Goal: Entertainment & Leisure: Consume media (video, audio)

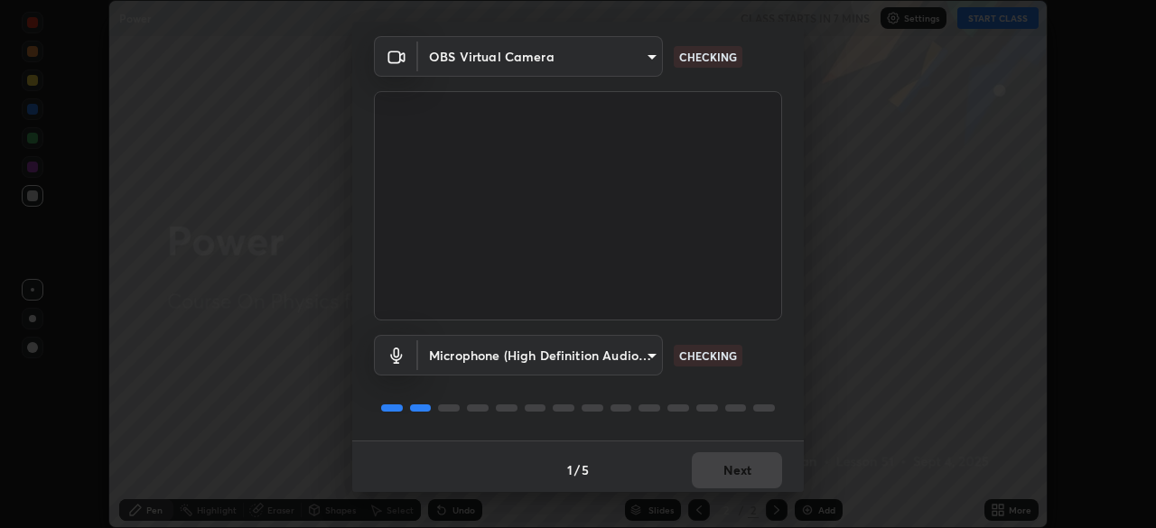
scroll to position [64, 0]
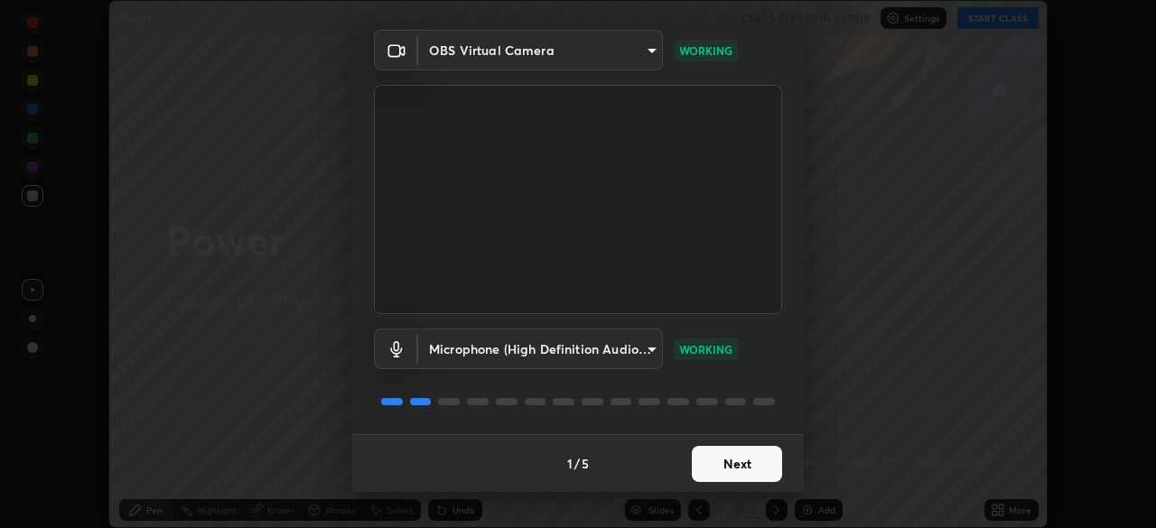
click at [759, 463] on button "Next" at bounding box center [737, 464] width 90 height 36
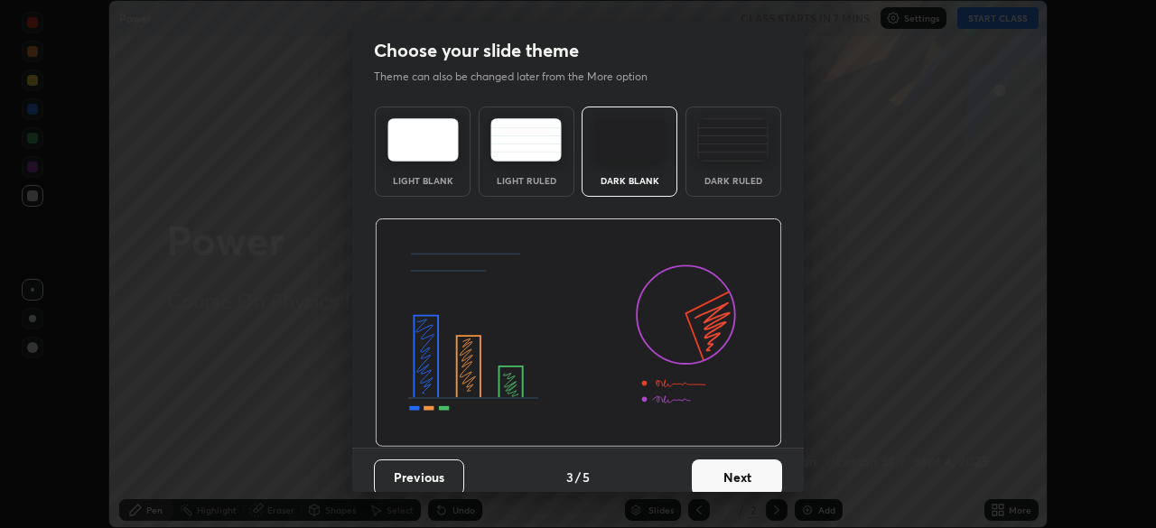
click at [766, 467] on button "Next" at bounding box center [737, 478] width 90 height 36
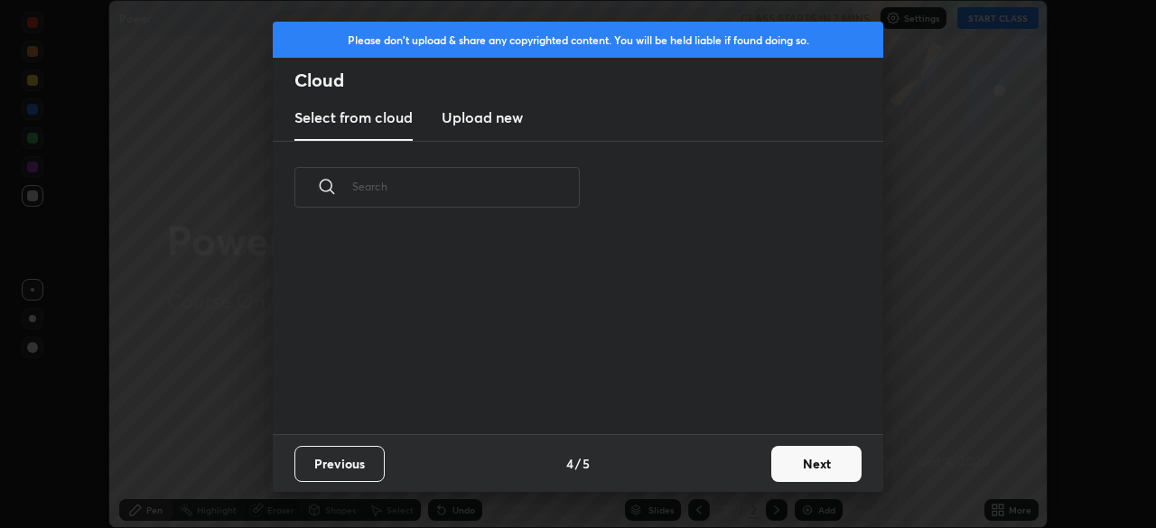
click at [772, 466] on button "Next" at bounding box center [817, 464] width 90 height 36
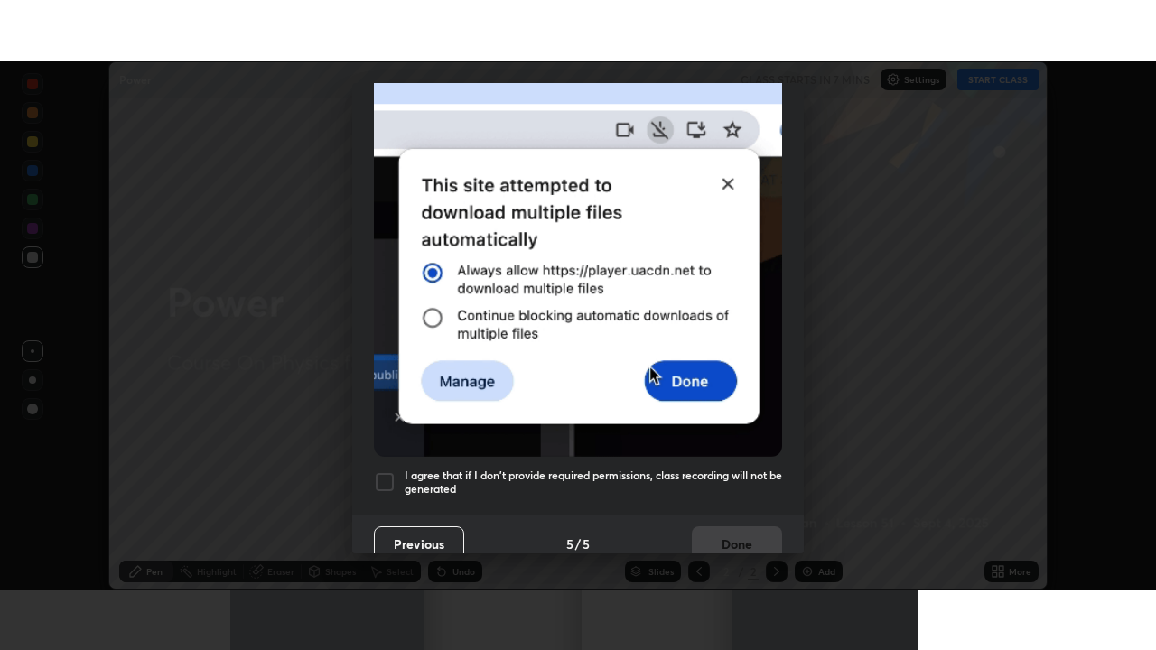
scroll to position [433, 0]
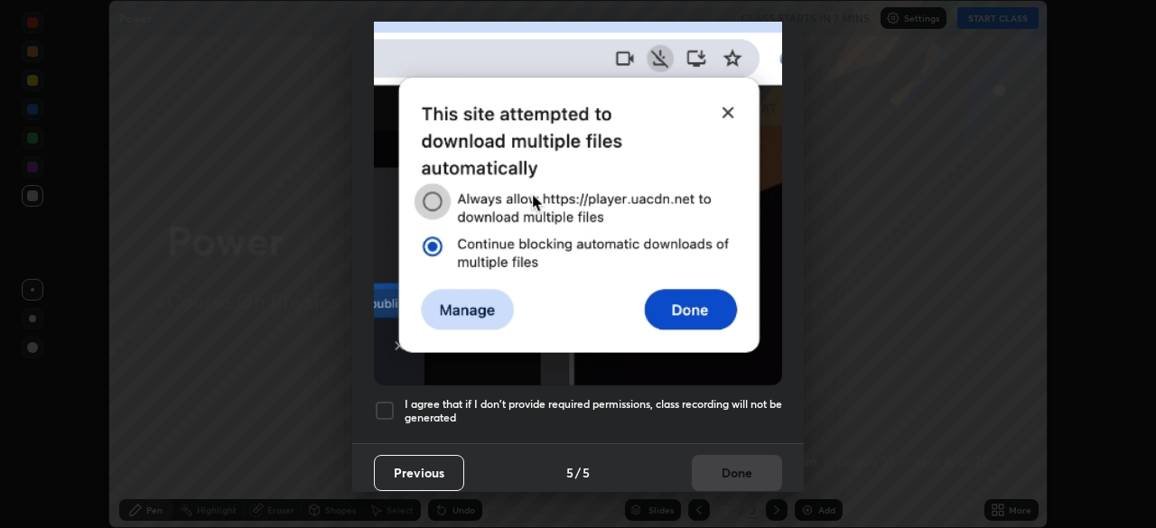
click at [752, 397] on h5 "I agree that if I don't provide required permissions, class recording will not …" at bounding box center [594, 411] width 378 height 28
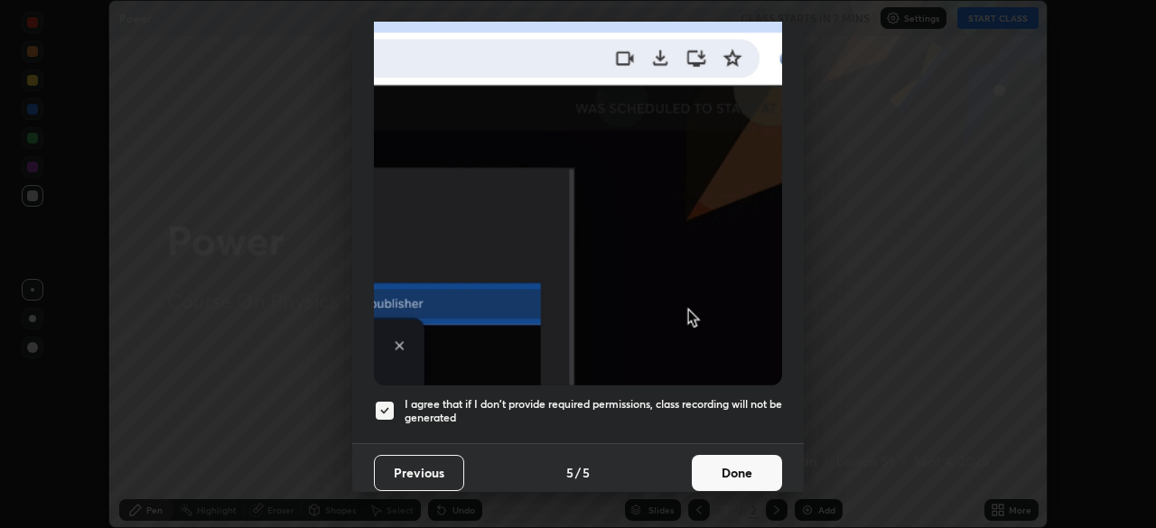
click at [750, 455] on button "Done" at bounding box center [737, 473] width 90 height 36
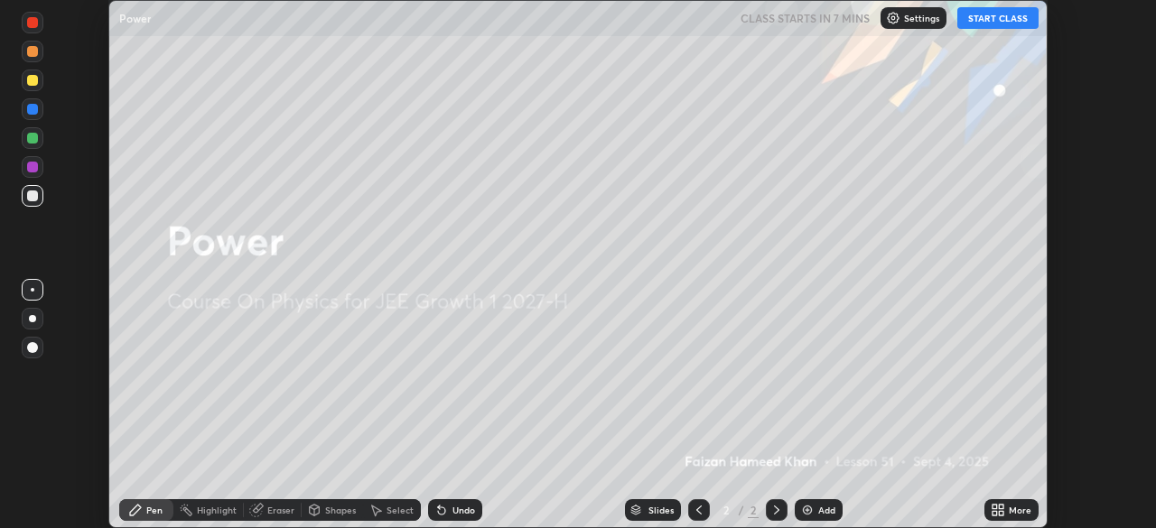
click at [1001, 507] on icon at bounding box center [1001, 507] width 5 height 5
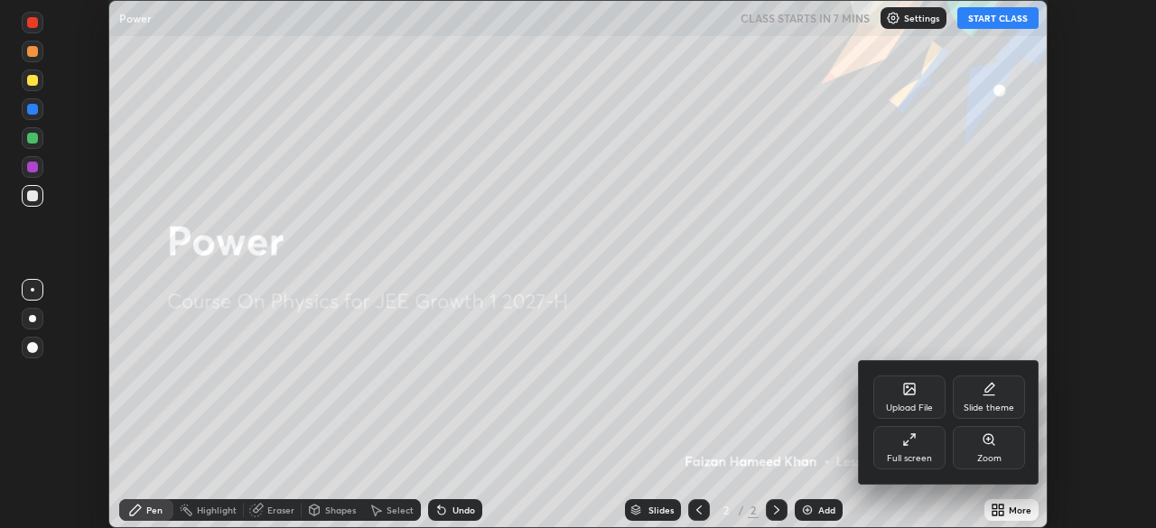
click at [927, 454] on div "Full screen" at bounding box center [909, 458] width 45 height 9
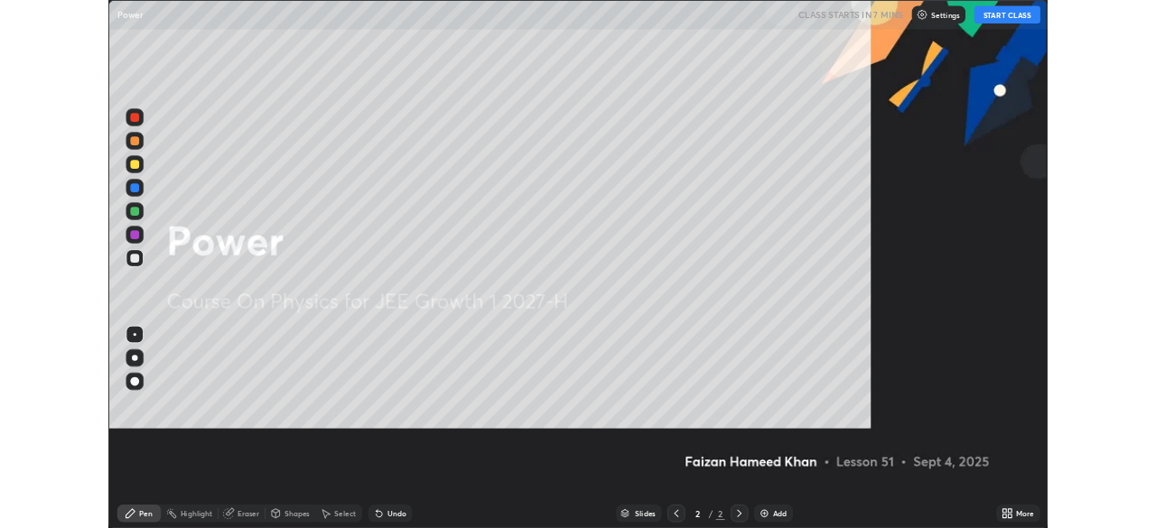
scroll to position [650, 1156]
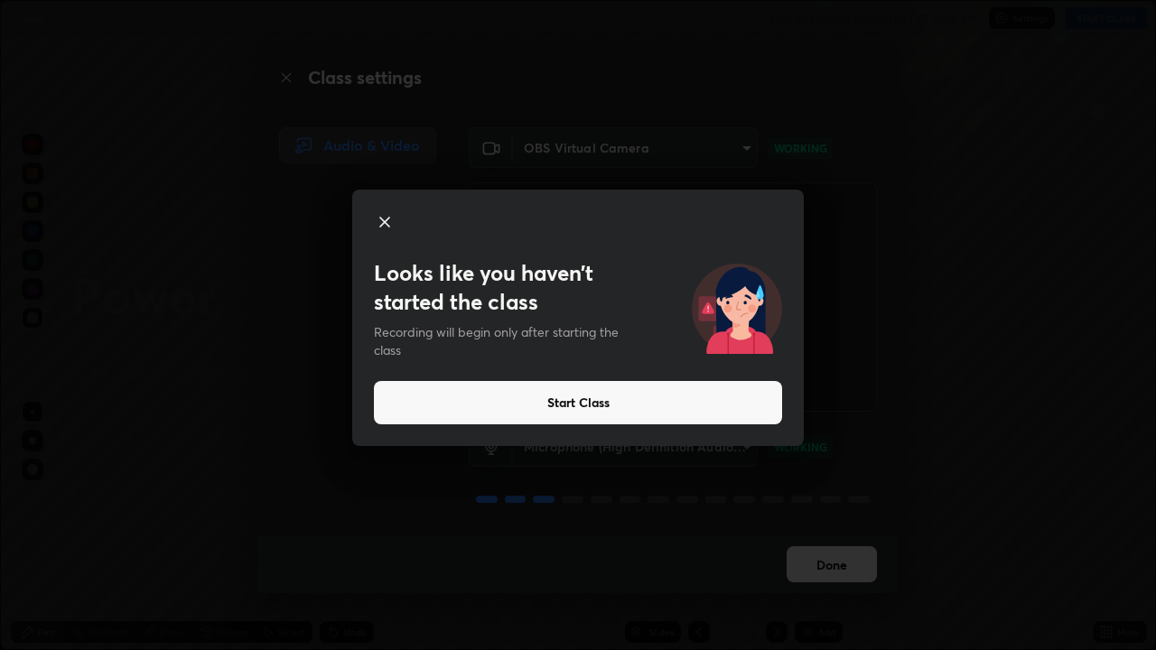
click at [535, 412] on button "Start Class" at bounding box center [578, 402] width 408 height 43
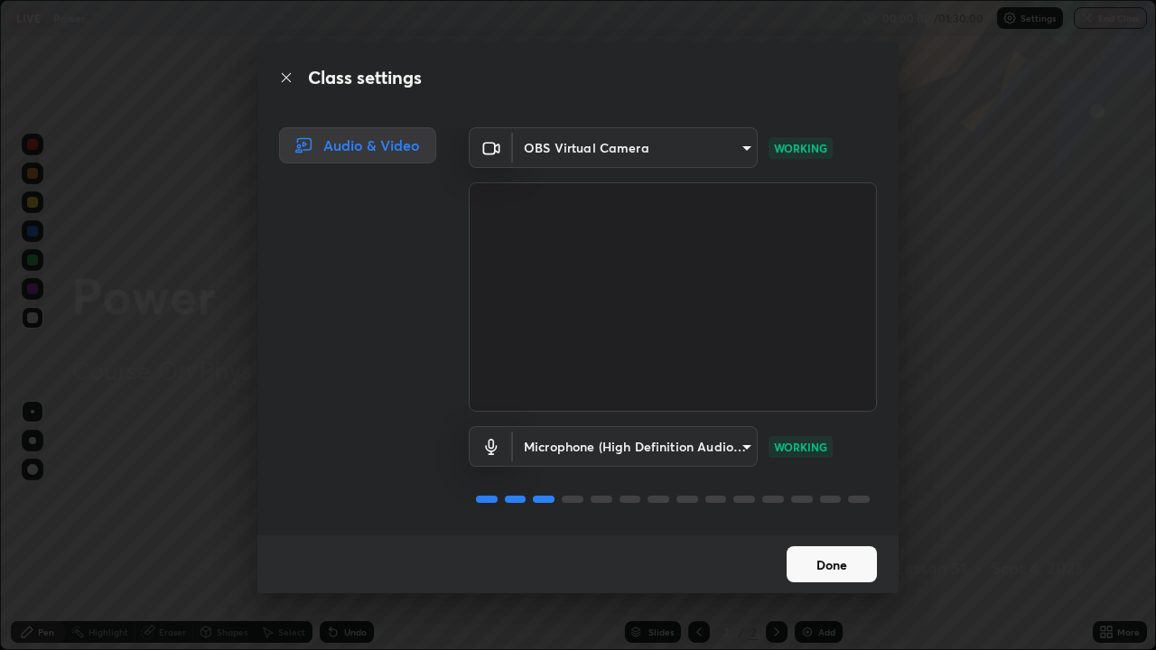
click at [827, 528] on button "Done" at bounding box center [832, 565] width 90 height 36
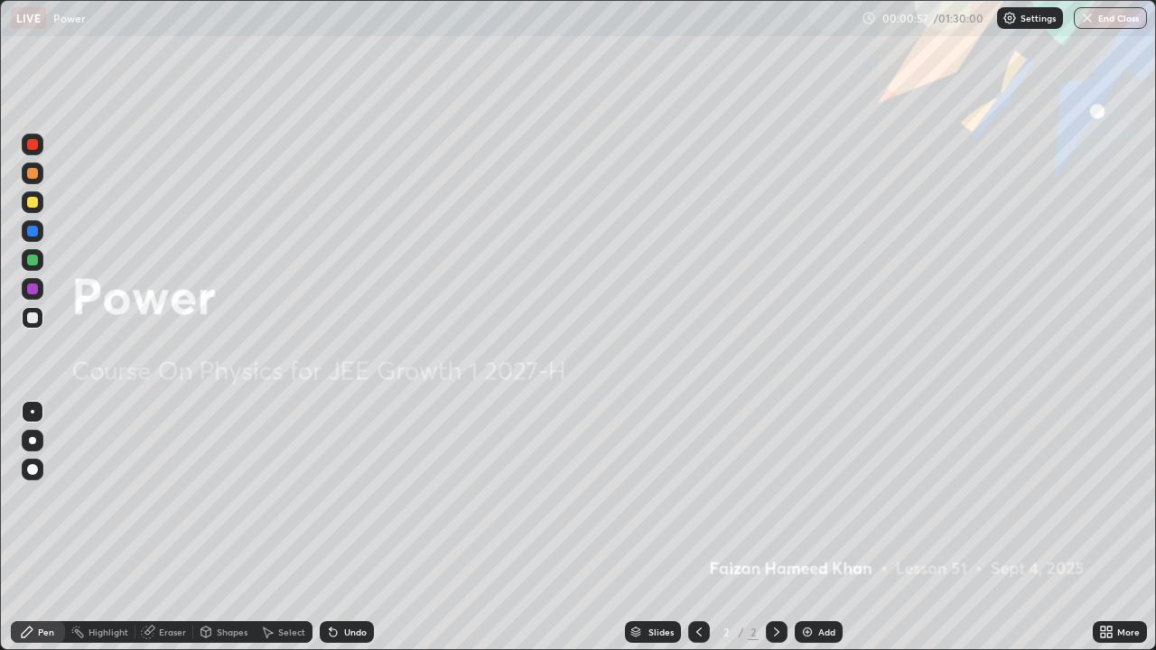
click at [809, 528] on img at bounding box center [807, 632] width 14 height 14
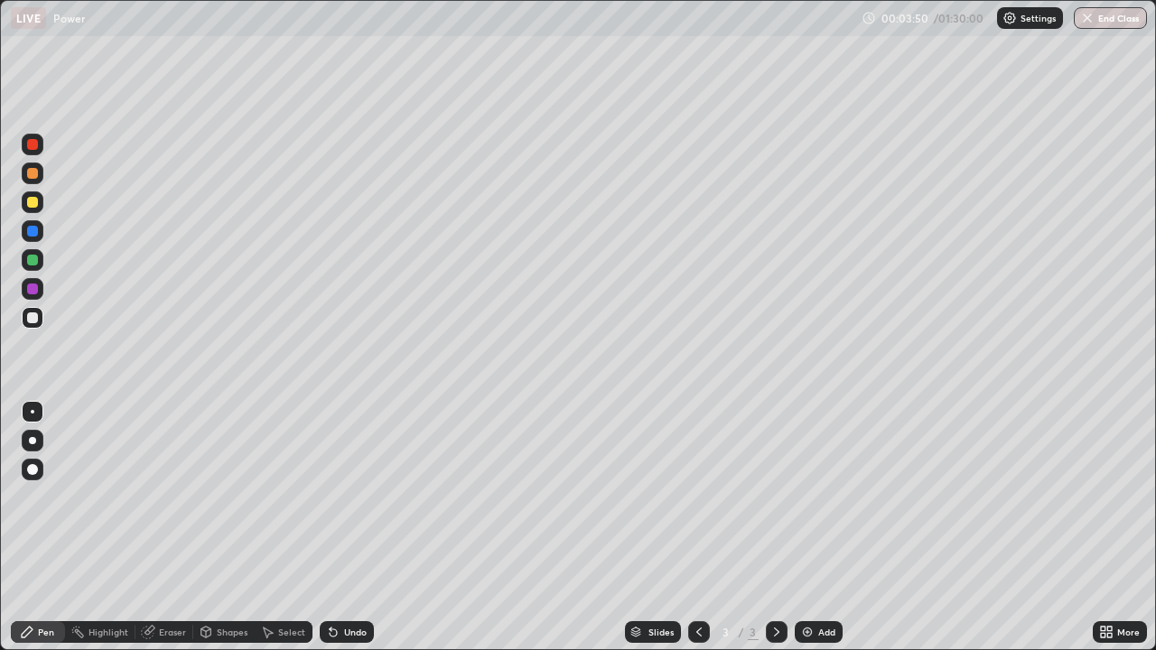
click at [42, 261] on div at bounding box center [33, 260] width 22 height 22
click at [40, 202] on div at bounding box center [33, 203] width 22 height 22
click at [351, 528] on div "Undo" at bounding box center [355, 632] width 23 height 9
click at [774, 528] on icon at bounding box center [777, 632] width 14 height 14
click at [351, 528] on div "Undo" at bounding box center [355, 632] width 23 height 9
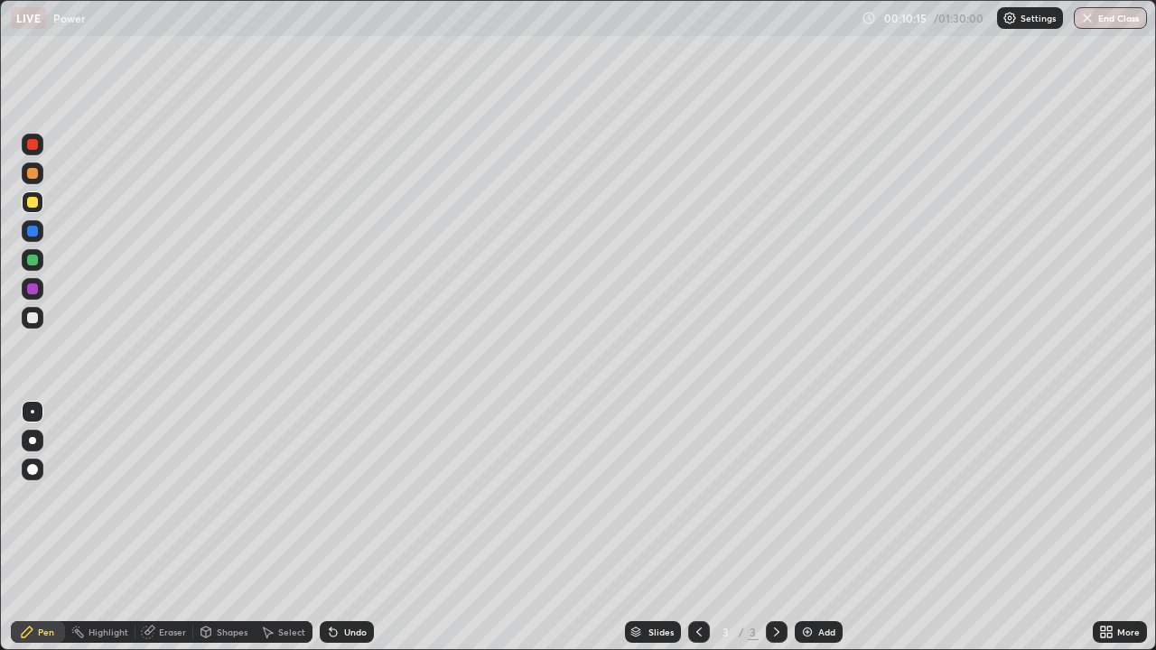
click at [775, 528] on icon at bounding box center [777, 632] width 14 height 14
click at [809, 528] on img at bounding box center [807, 632] width 14 height 14
click at [210, 528] on icon at bounding box center [206, 632] width 14 height 14
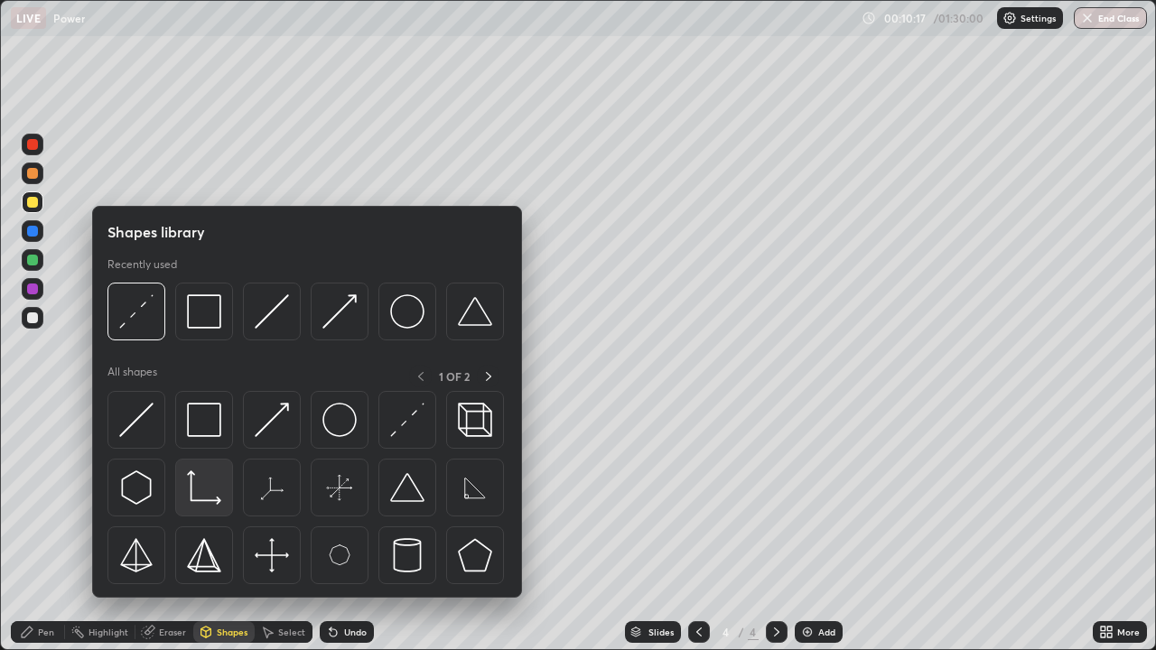
click at [208, 491] on img at bounding box center [204, 488] width 34 height 34
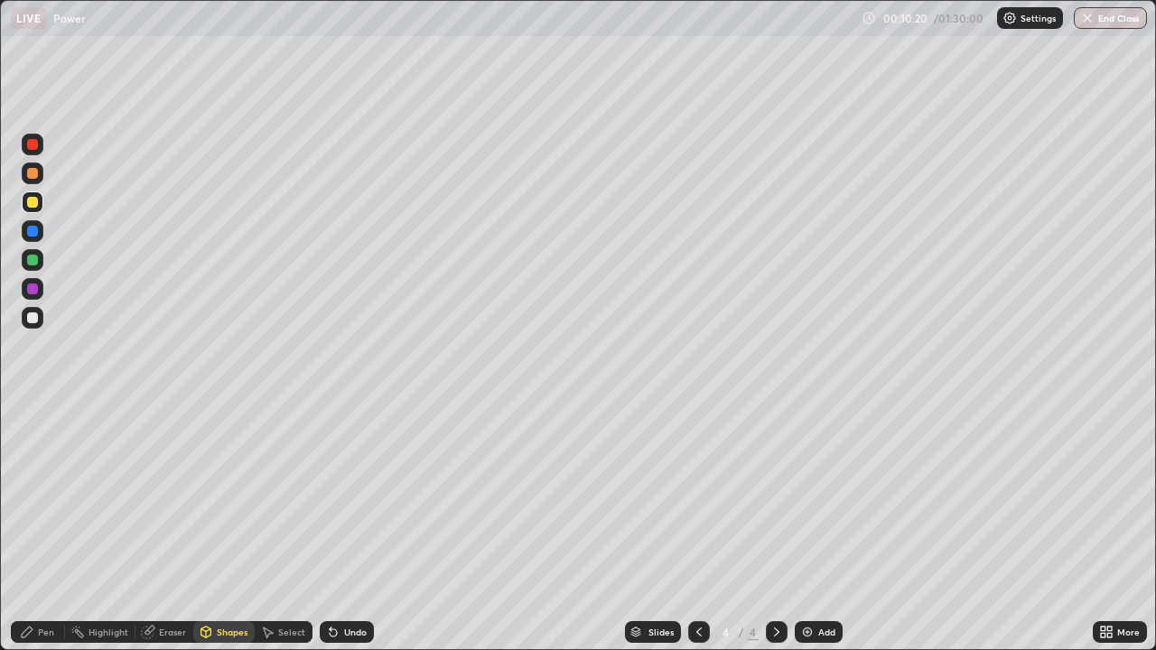
click at [42, 263] on div at bounding box center [33, 260] width 22 height 22
click at [35, 528] on div "Pen" at bounding box center [38, 633] width 54 height 22
click at [212, 528] on div "Shapes" at bounding box center [223, 633] width 61 height 22
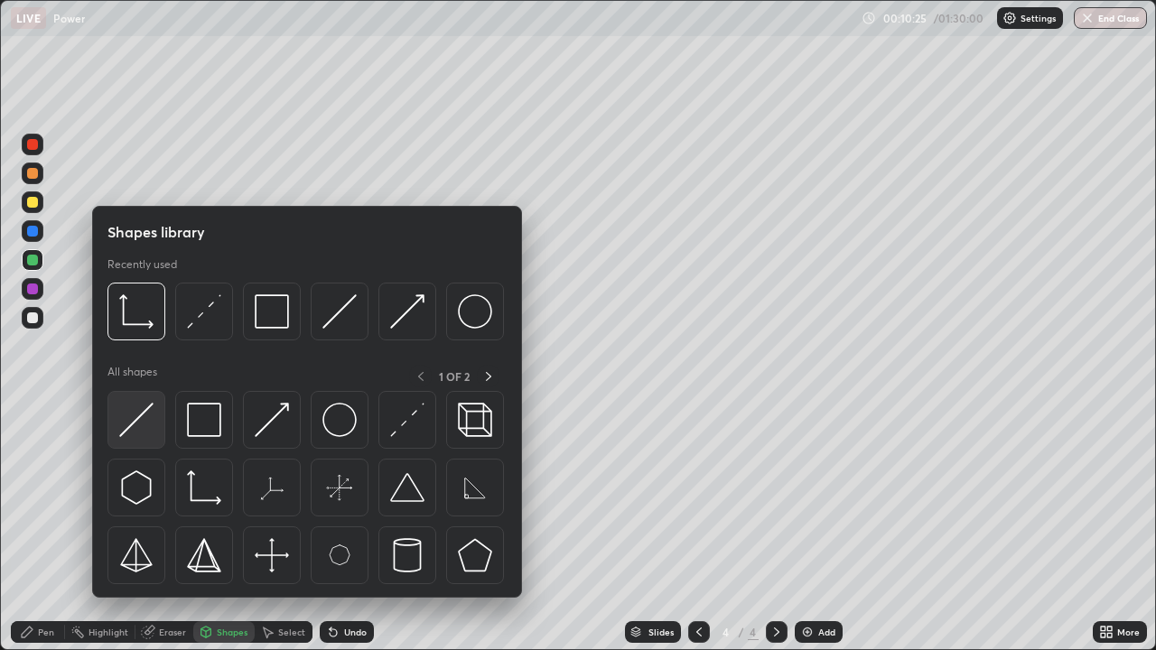
click at [147, 416] on img at bounding box center [136, 420] width 34 height 34
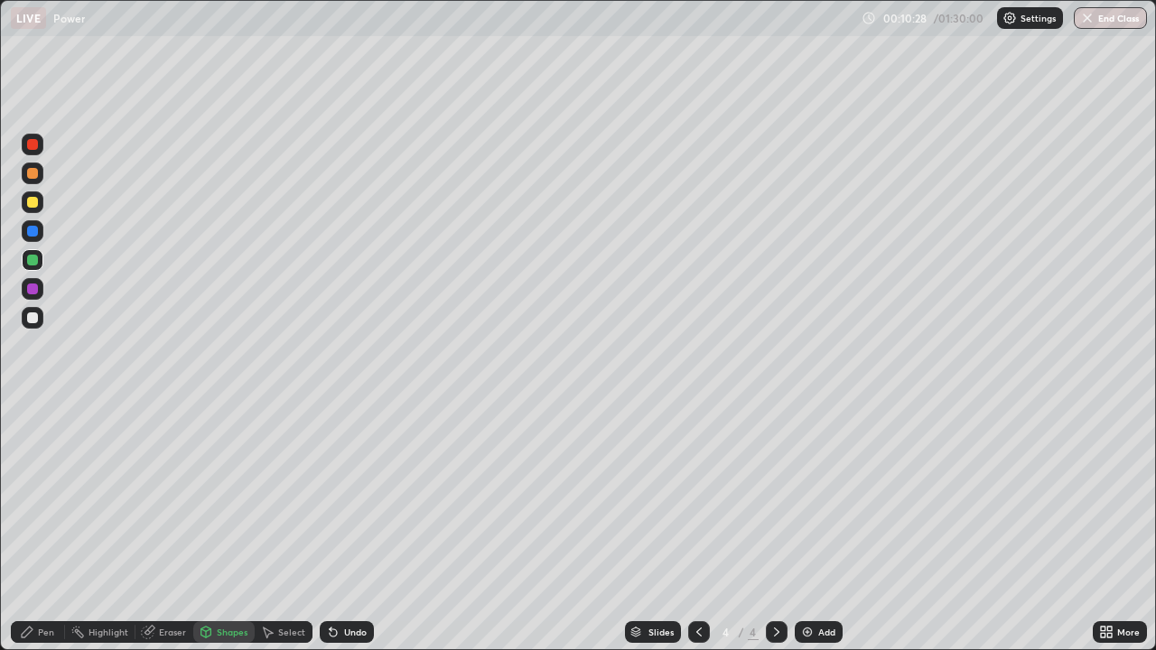
click at [35, 178] on div at bounding box center [32, 173] width 11 height 11
click at [39, 528] on div "Pen" at bounding box center [46, 632] width 16 height 9
click at [703, 528] on div at bounding box center [699, 633] width 22 height 22
click at [344, 528] on div "Undo" at bounding box center [347, 633] width 54 height 22
click at [774, 528] on icon at bounding box center [776, 632] width 5 height 9
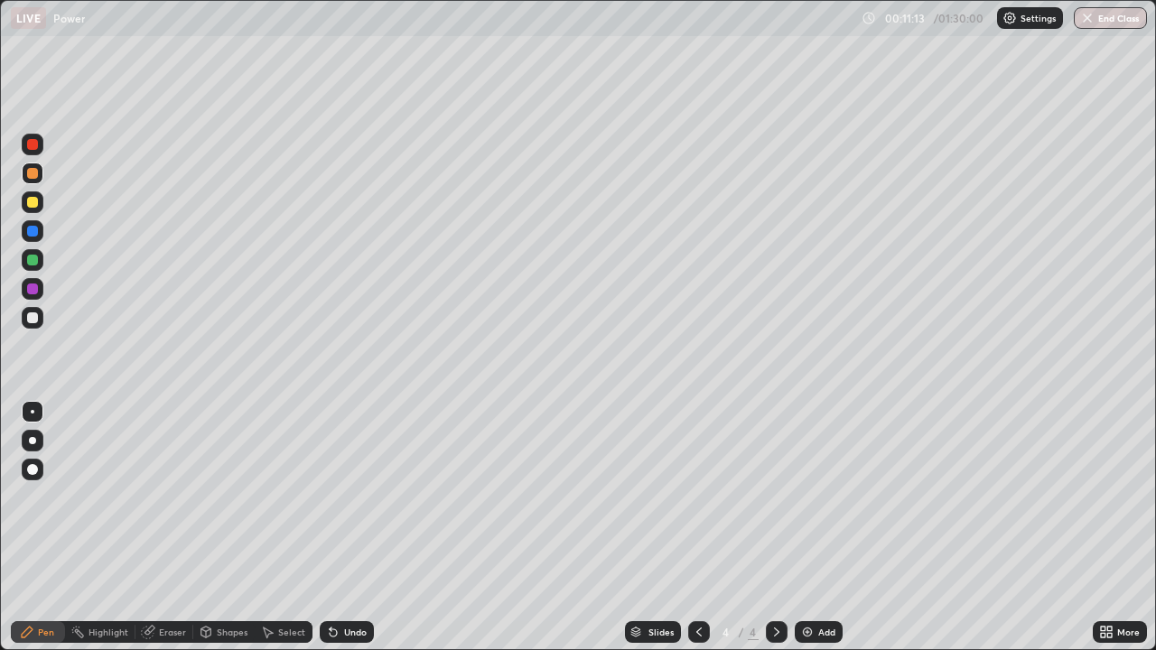
click at [215, 528] on div "Shapes" at bounding box center [223, 633] width 61 height 22
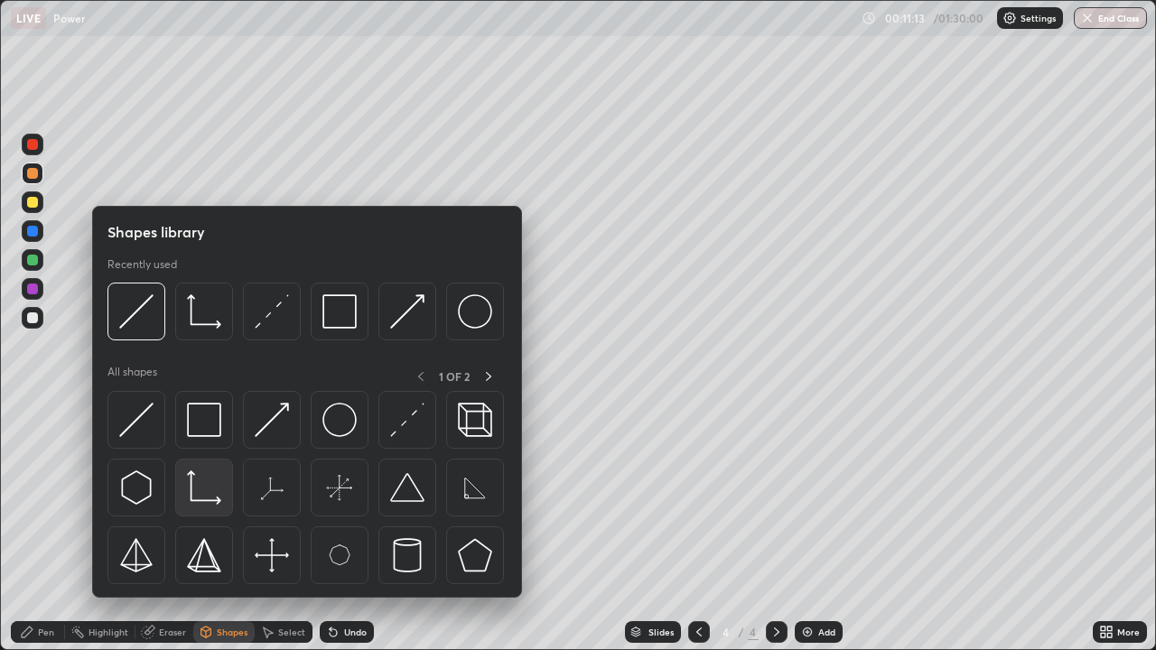
click at [195, 496] on img at bounding box center [204, 488] width 34 height 34
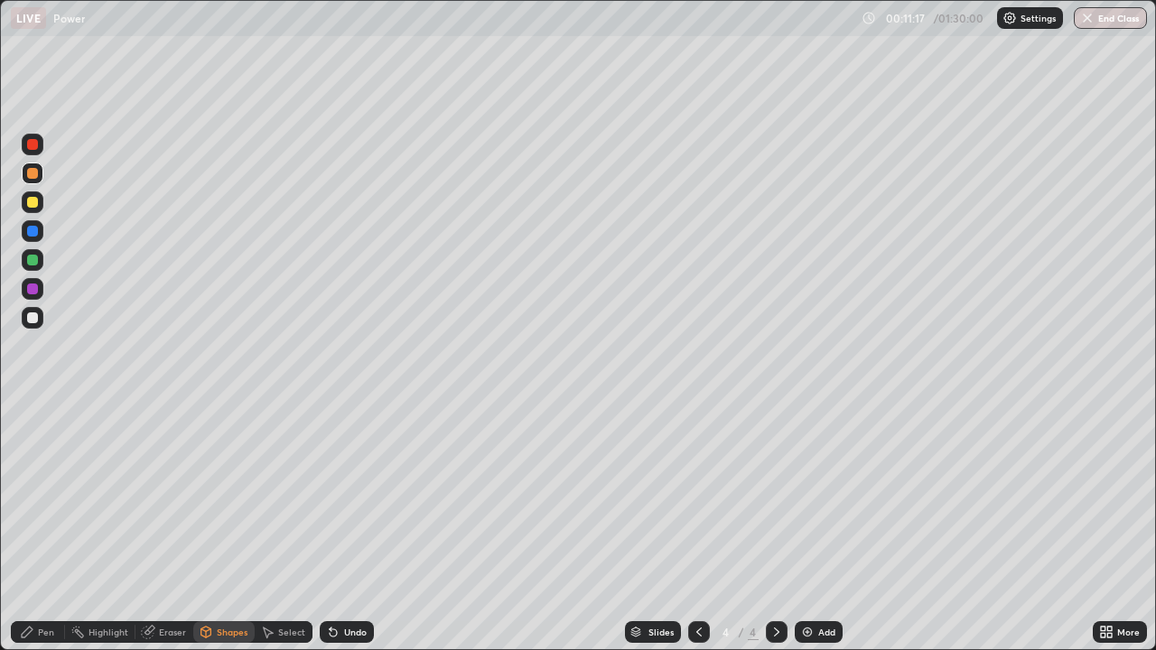
click at [42, 317] on div at bounding box center [33, 318] width 22 height 22
click at [43, 528] on div "Pen" at bounding box center [46, 632] width 16 height 9
click at [229, 528] on div "Shapes" at bounding box center [223, 633] width 61 height 22
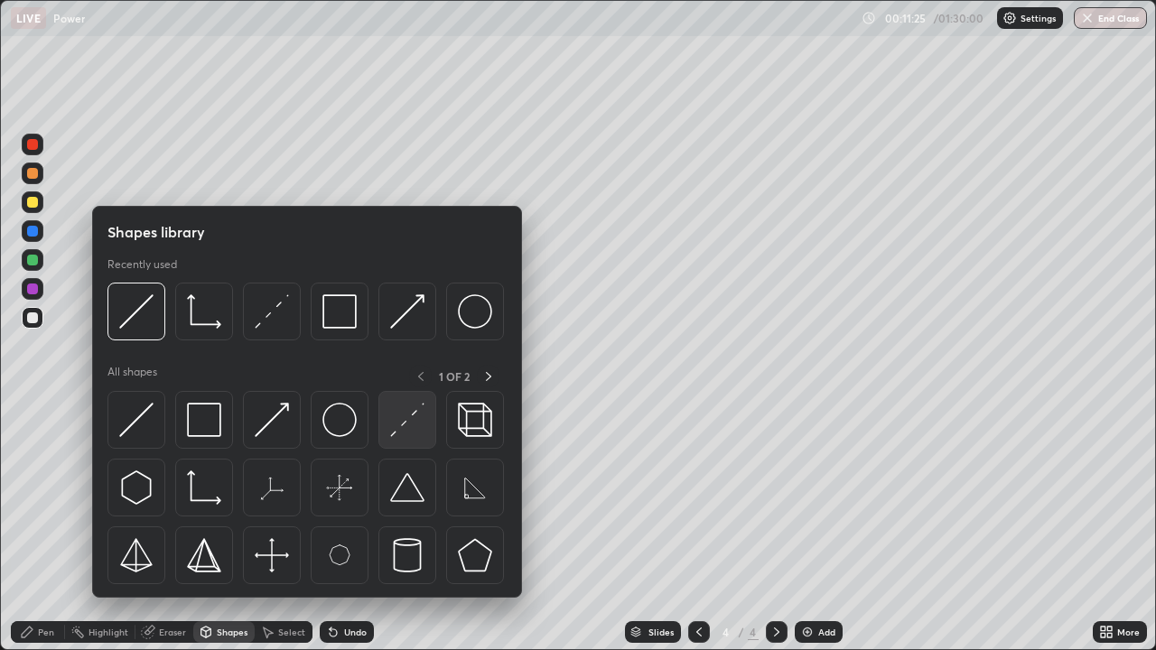
click at [405, 429] on img at bounding box center [407, 420] width 34 height 34
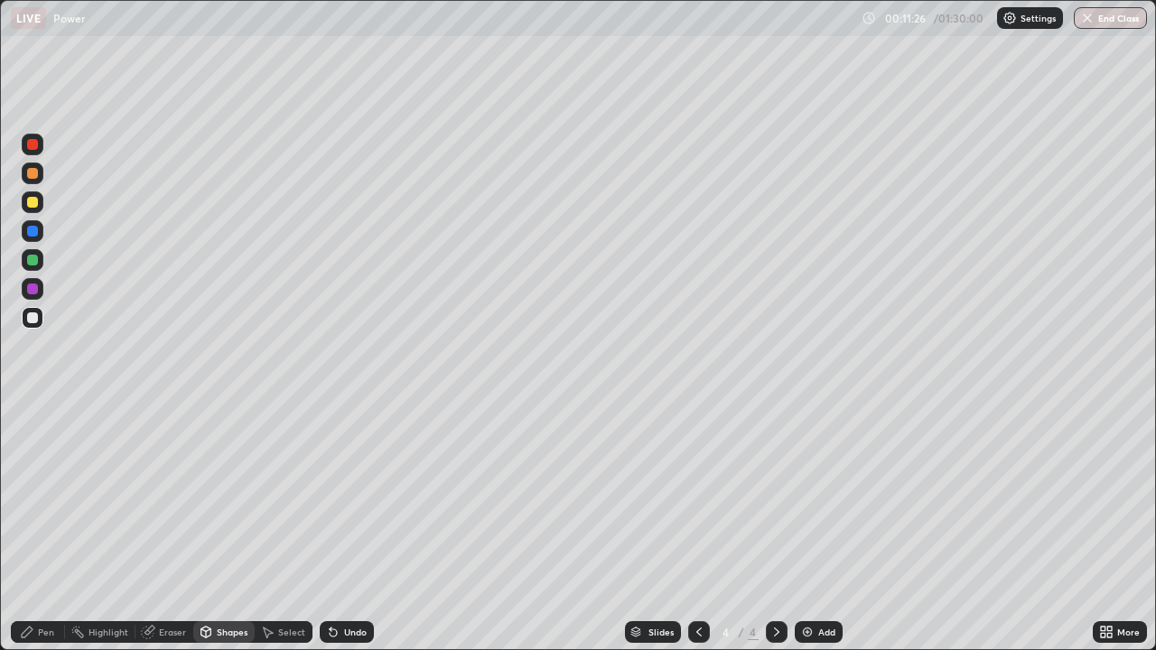
click at [42, 287] on div at bounding box center [33, 289] width 22 height 22
click at [39, 318] on div at bounding box center [33, 318] width 22 height 22
click at [39, 528] on div "Pen" at bounding box center [46, 632] width 16 height 9
click at [697, 528] on icon at bounding box center [699, 632] width 14 height 14
click at [774, 528] on div at bounding box center [777, 633] width 22 height 22
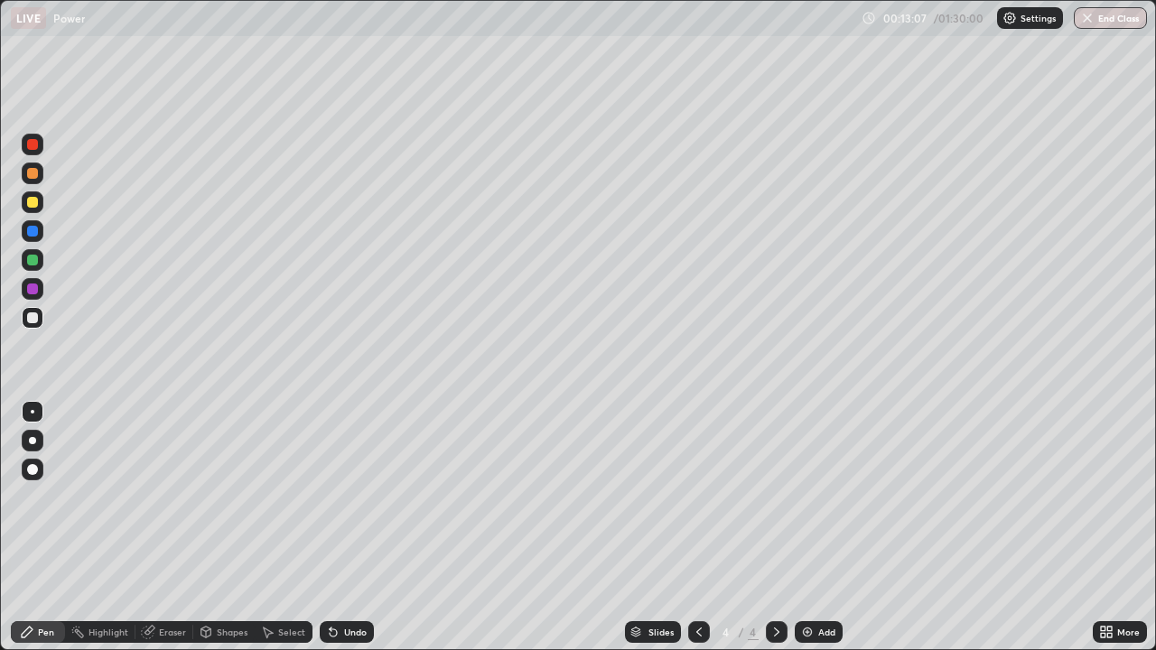
click at [693, 528] on div at bounding box center [699, 632] width 22 height 36
click at [772, 528] on icon at bounding box center [777, 632] width 14 height 14
click at [330, 528] on icon at bounding box center [331, 629] width 2 height 2
click at [697, 528] on icon at bounding box center [699, 632] width 14 height 14
click at [344, 528] on div "Undo" at bounding box center [355, 632] width 23 height 9
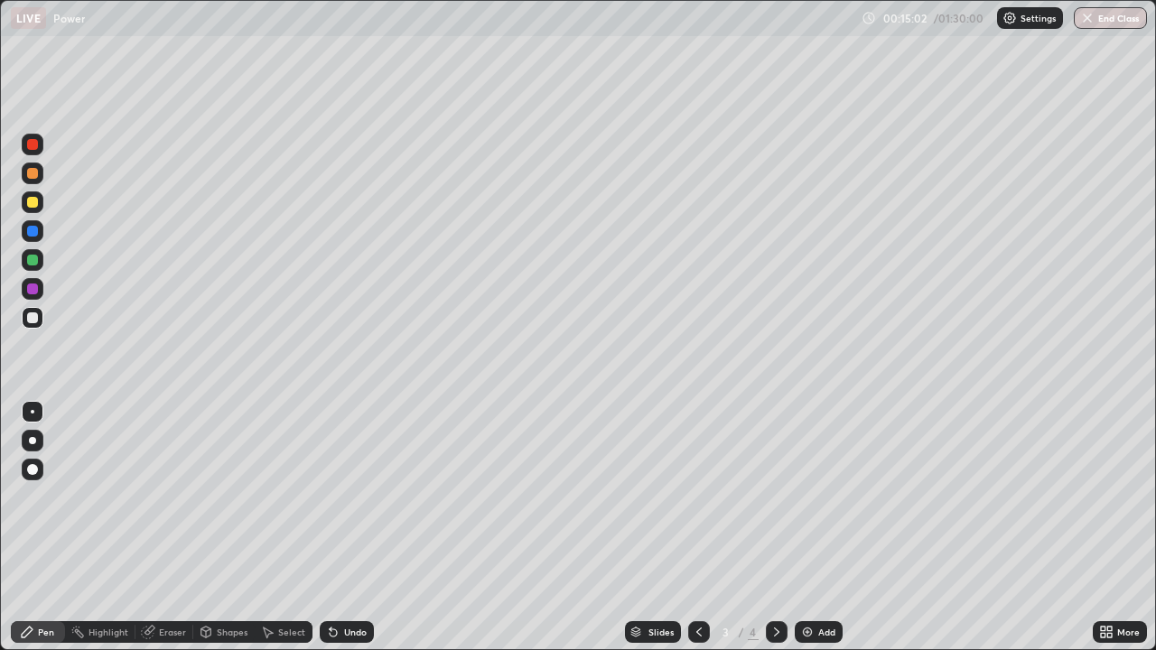
click at [697, 528] on icon at bounding box center [699, 632] width 14 height 14
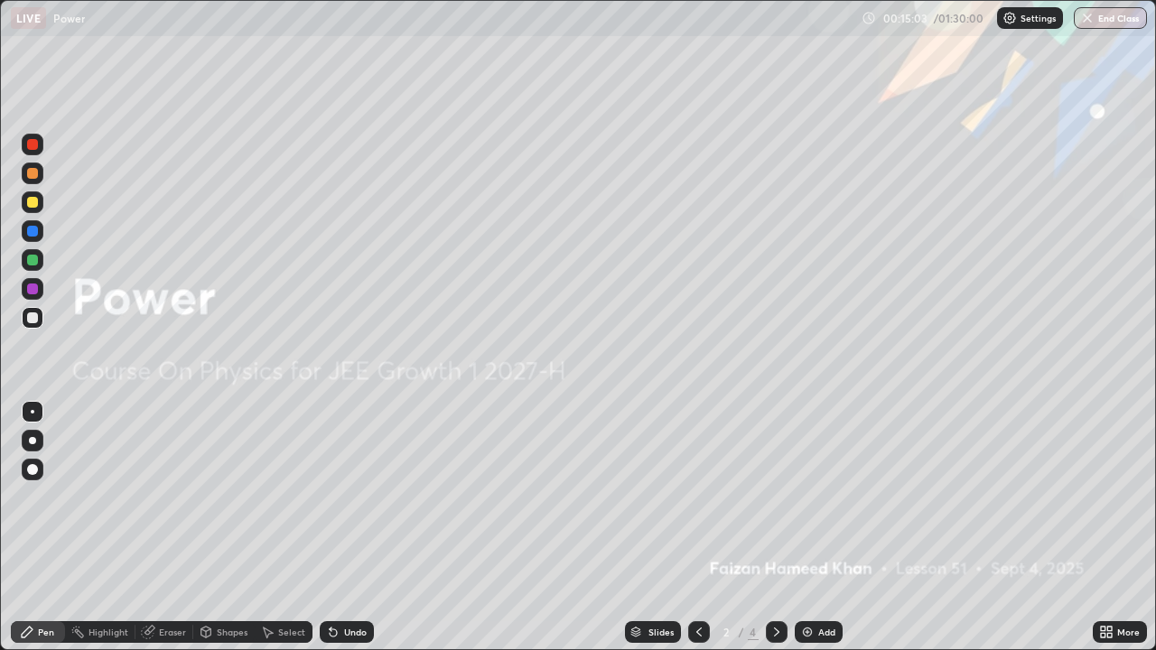
click at [773, 528] on div at bounding box center [777, 633] width 22 height 22
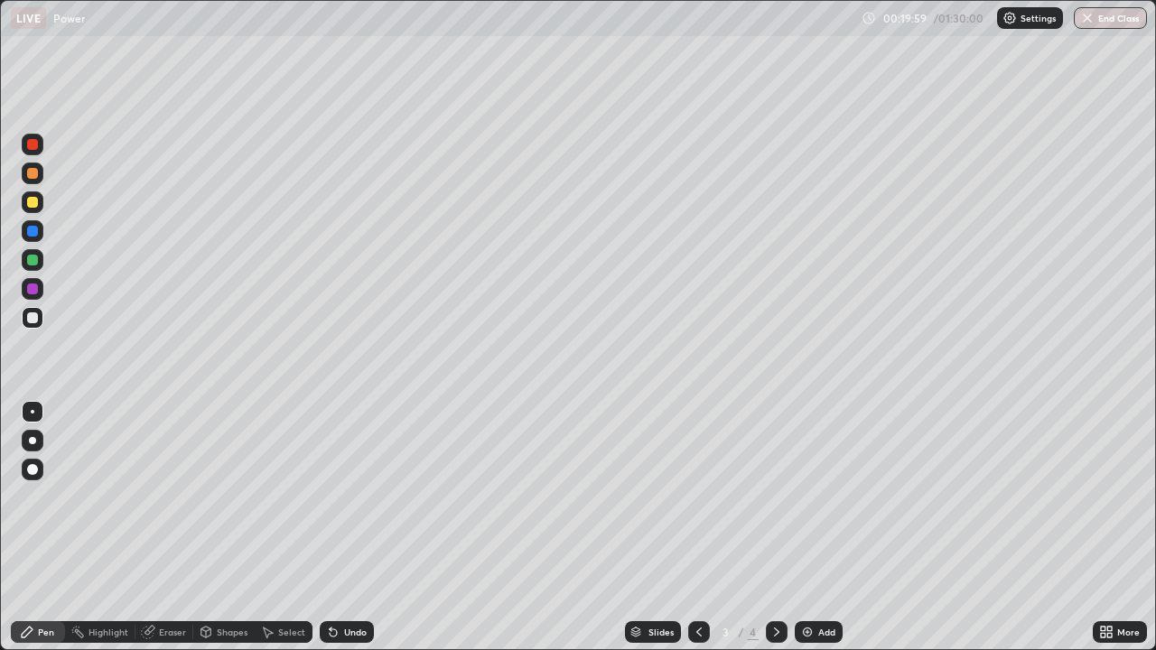
click at [33, 173] on div at bounding box center [32, 173] width 11 height 11
click at [34, 204] on div at bounding box center [32, 202] width 11 height 11
click at [773, 528] on icon at bounding box center [777, 632] width 14 height 14
click at [32, 324] on div at bounding box center [33, 318] width 22 height 22
click at [341, 528] on div "Undo" at bounding box center [347, 633] width 54 height 22
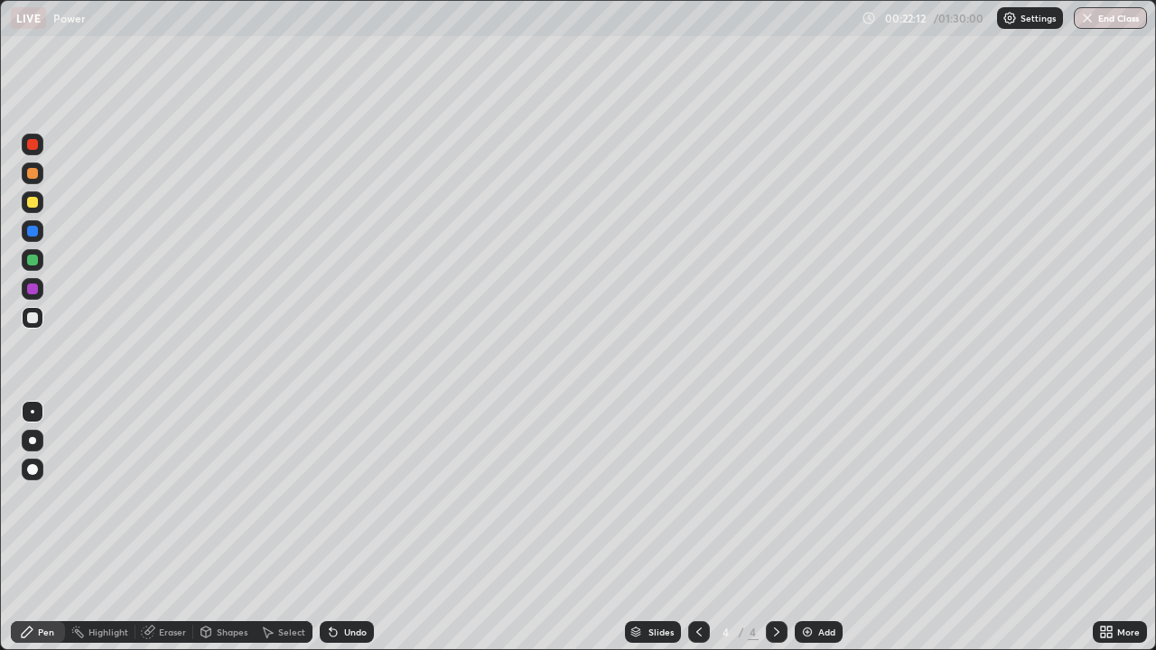
click at [332, 528] on icon at bounding box center [333, 632] width 14 height 14
click at [329, 528] on icon at bounding box center [333, 632] width 14 height 14
click at [37, 197] on div at bounding box center [33, 203] width 22 height 22
click at [775, 528] on icon at bounding box center [777, 632] width 14 height 14
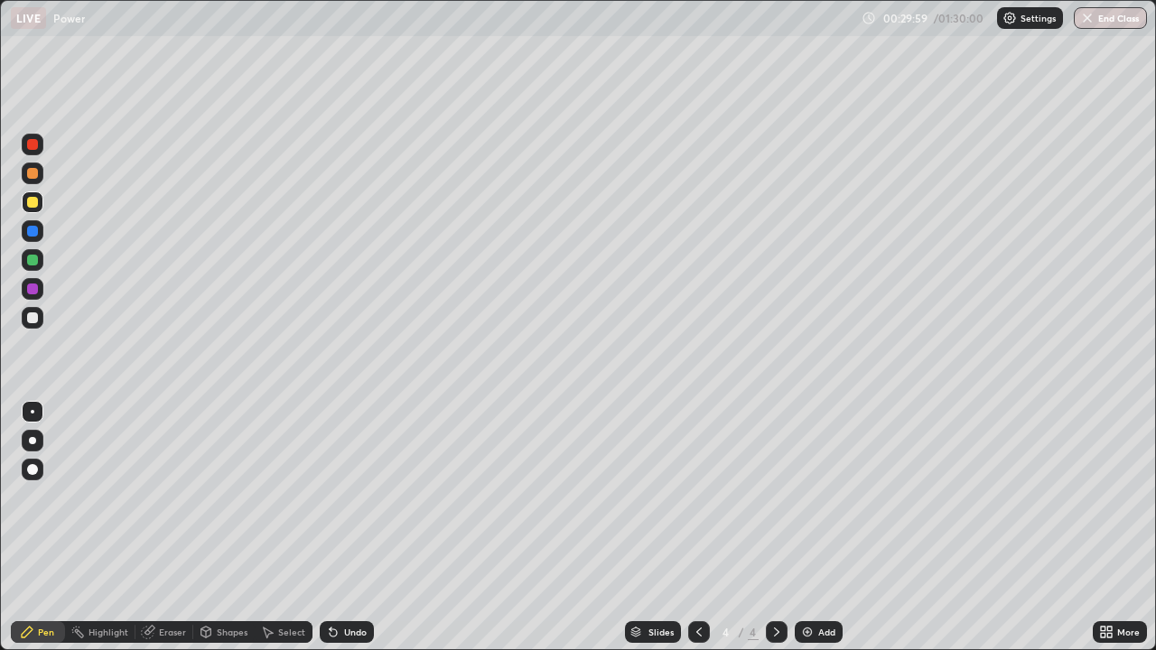
click at [807, 528] on img at bounding box center [807, 632] width 14 height 14
click at [41, 528] on div "Pen" at bounding box center [46, 632] width 16 height 9
click at [41, 176] on div at bounding box center [33, 174] width 22 height 22
click at [42, 257] on div at bounding box center [33, 260] width 22 height 22
click at [34, 528] on div "Pen" at bounding box center [38, 633] width 54 height 22
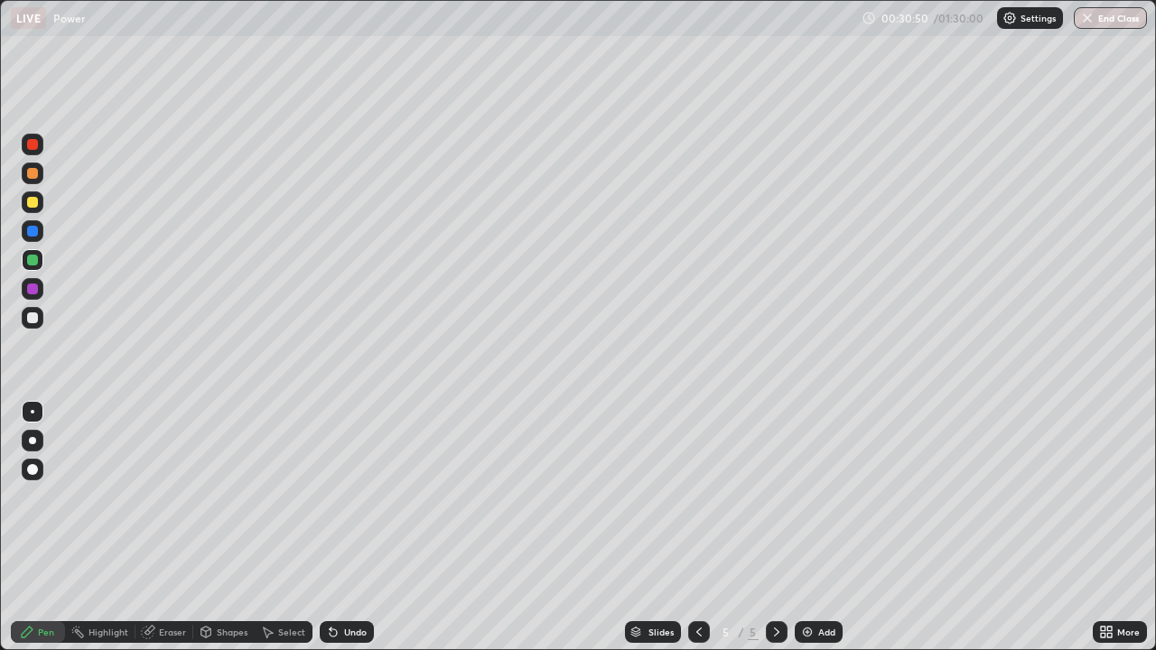
click at [349, 528] on div "Undo" at bounding box center [347, 633] width 54 height 22
click at [40, 319] on div at bounding box center [33, 318] width 22 height 22
click at [35, 528] on div "Pen" at bounding box center [38, 633] width 54 height 22
click at [357, 528] on div "Undo" at bounding box center [347, 633] width 54 height 22
click at [358, 528] on div "Undo" at bounding box center [355, 632] width 23 height 9
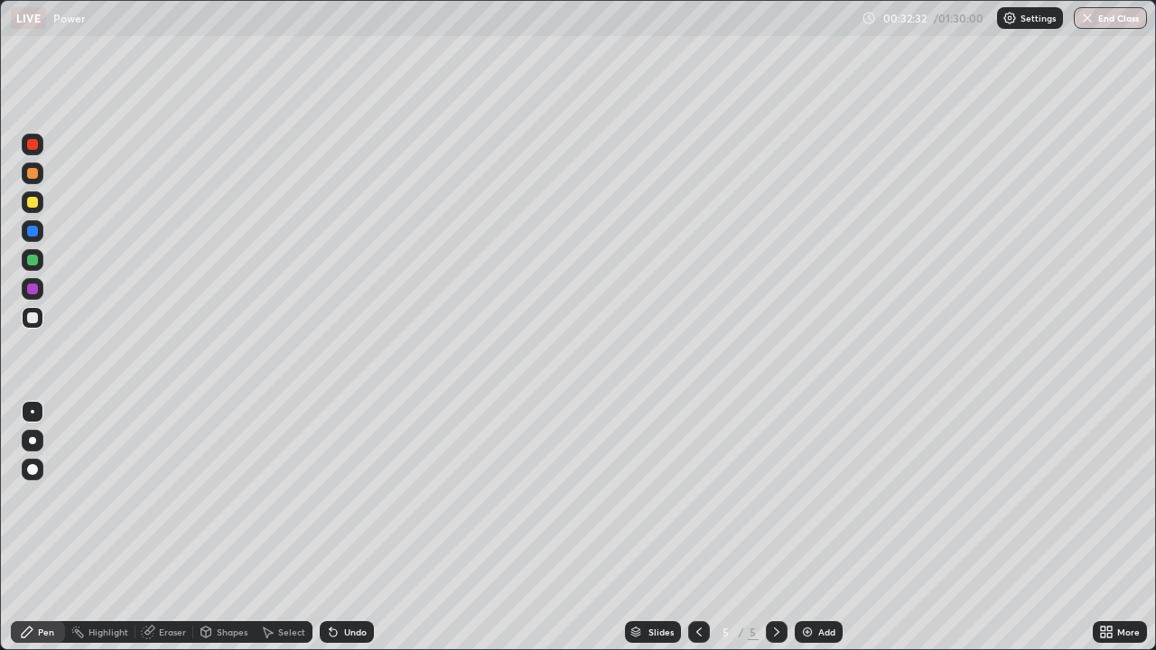
click at [363, 528] on div "Undo" at bounding box center [355, 632] width 23 height 9
click at [776, 528] on div at bounding box center [777, 633] width 22 height 22
click at [807, 528] on img at bounding box center [807, 632] width 14 height 14
click at [38, 528] on div "Pen" at bounding box center [46, 632] width 16 height 9
click at [335, 528] on icon at bounding box center [333, 632] width 14 height 14
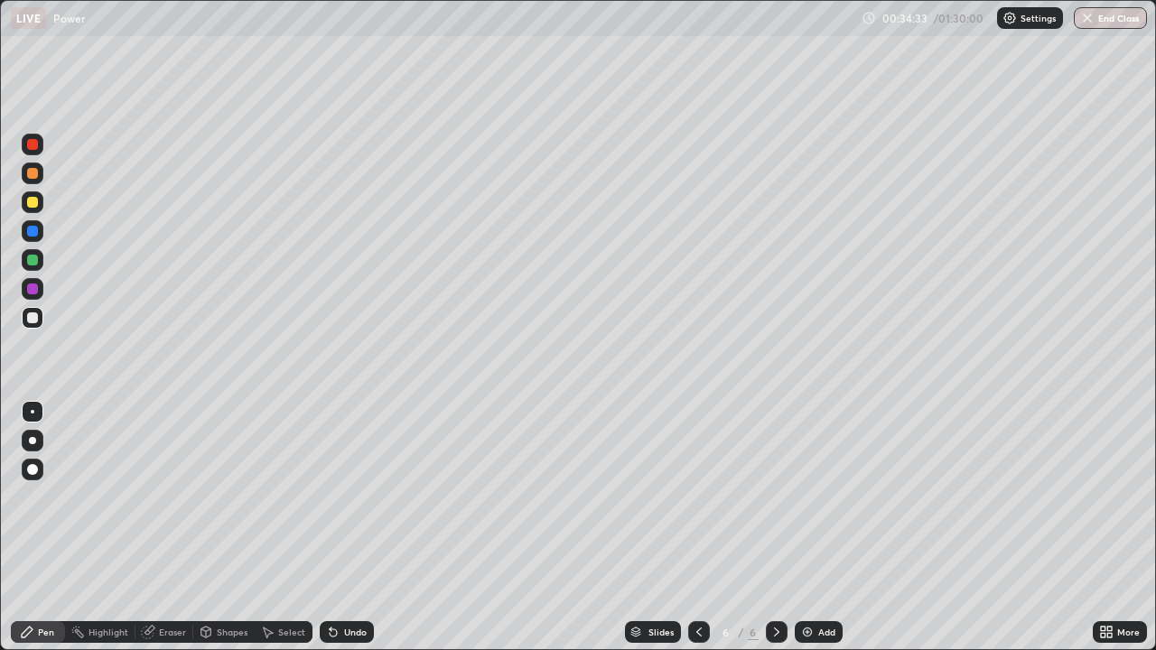
click at [341, 528] on div "Undo" at bounding box center [347, 633] width 54 height 22
click at [336, 528] on div "Undo" at bounding box center [347, 633] width 54 height 22
click at [338, 528] on div "Undo" at bounding box center [347, 633] width 54 height 22
click at [338, 528] on icon at bounding box center [333, 632] width 14 height 14
click at [330, 528] on icon at bounding box center [331, 629] width 2 height 2
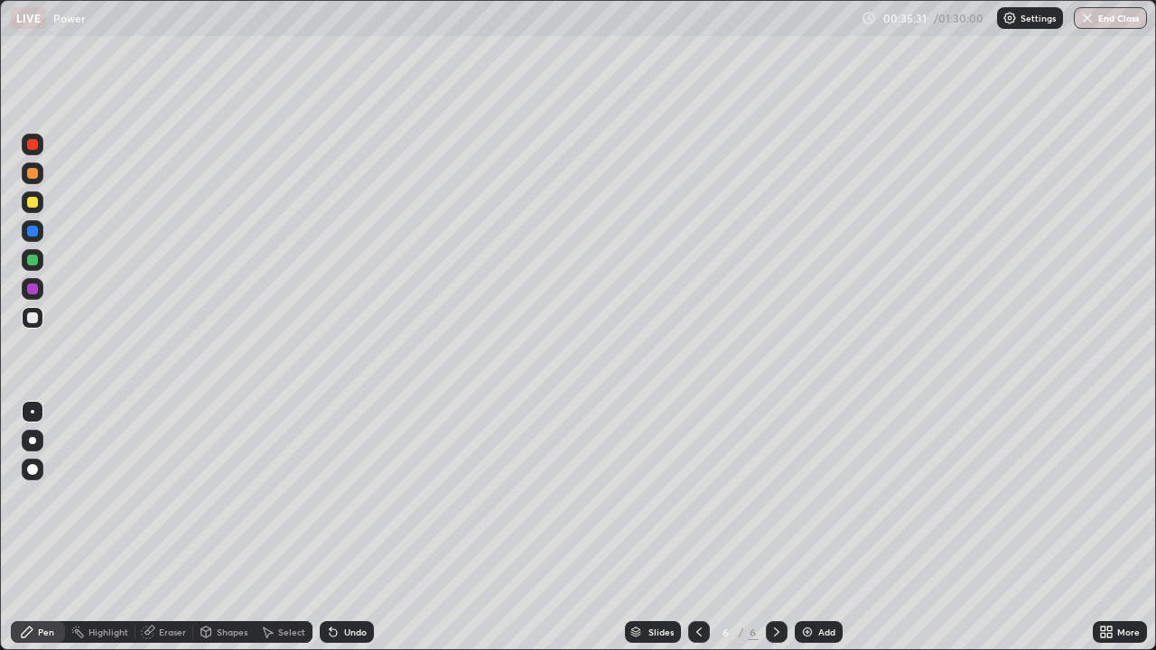
click at [33, 202] on div at bounding box center [32, 202] width 11 height 11
click at [699, 528] on icon at bounding box center [699, 632] width 14 height 14
click at [775, 528] on icon at bounding box center [777, 632] width 14 height 14
click at [776, 528] on icon at bounding box center [777, 632] width 14 height 14
click at [773, 528] on icon at bounding box center [777, 632] width 14 height 14
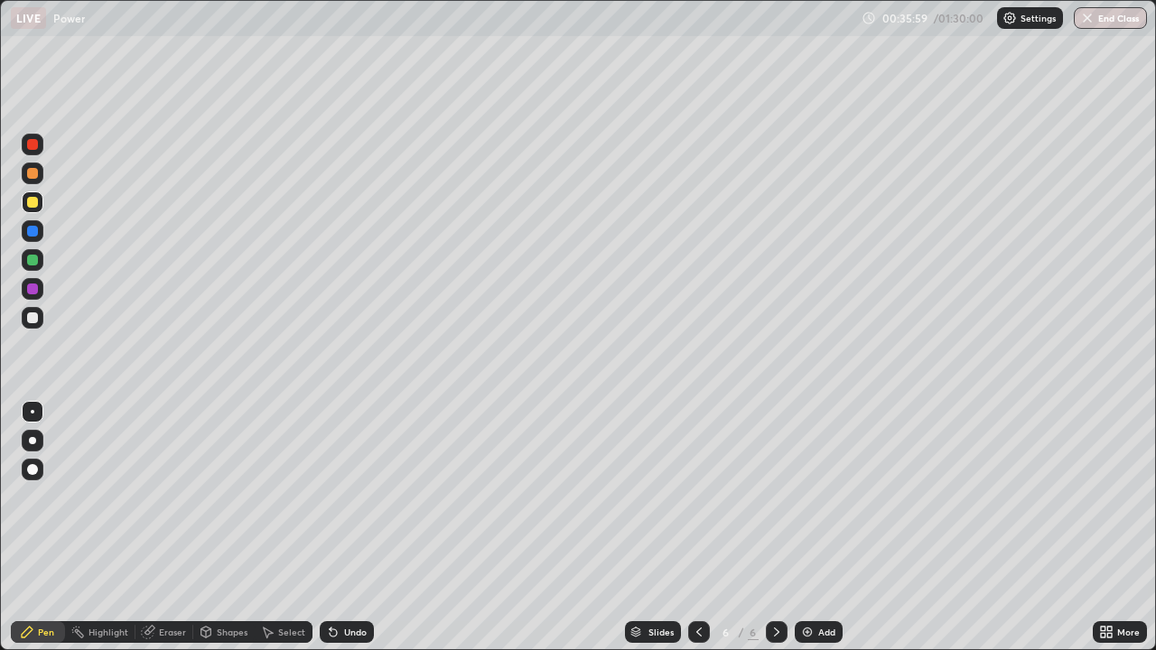
click at [806, 528] on img at bounding box center [807, 632] width 14 height 14
click at [697, 528] on div at bounding box center [699, 632] width 22 height 36
click at [775, 528] on div at bounding box center [777, 633] width 22 height 22
click at [33, 318] on div at bounding box center [32, 318] width 11 height 11
click at [41, 266] on div at bounding box center [33, 260] width 22 height 22
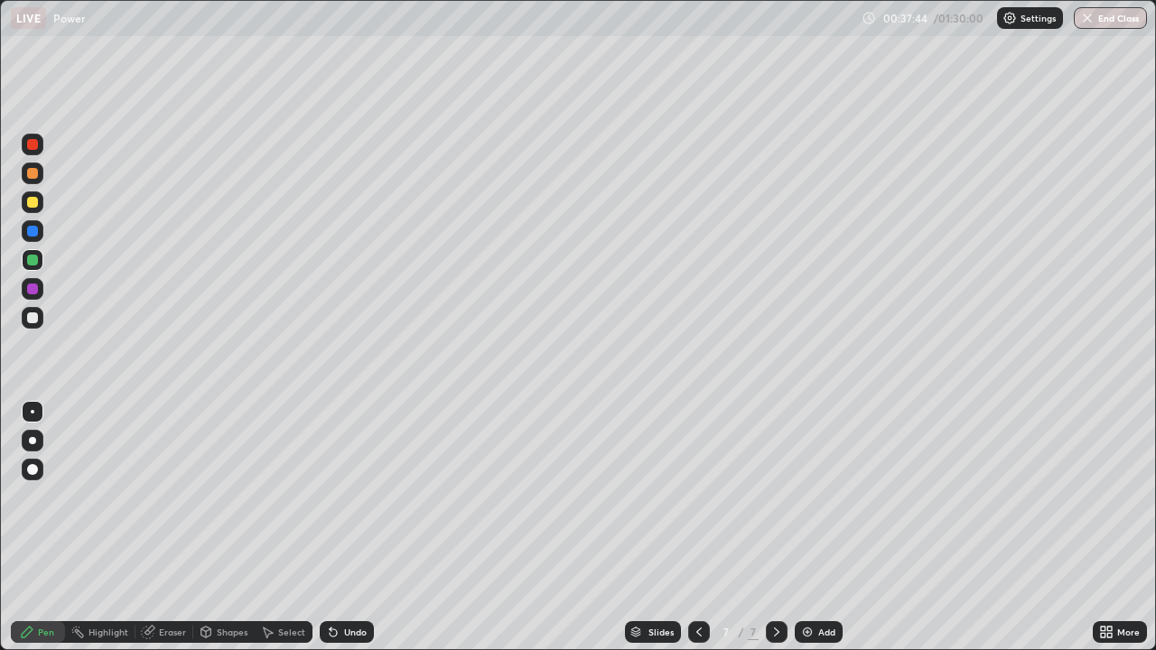
click at [697, 528] on icon at bounding box center [699, 632] width 14 height 14
click at [698, 528] on icon at bounding box center [699, 632] width 5 height 9
click at [351, 528] on div "Undo" at bounding box center [355, 632] width 23 height 9
click at [350, 528] on div "Undo" at bounding box center [355, 632] width 23 height 9
click at [351, 528] on div "Undo" at bounding box center [355, 632] width 23 height 9
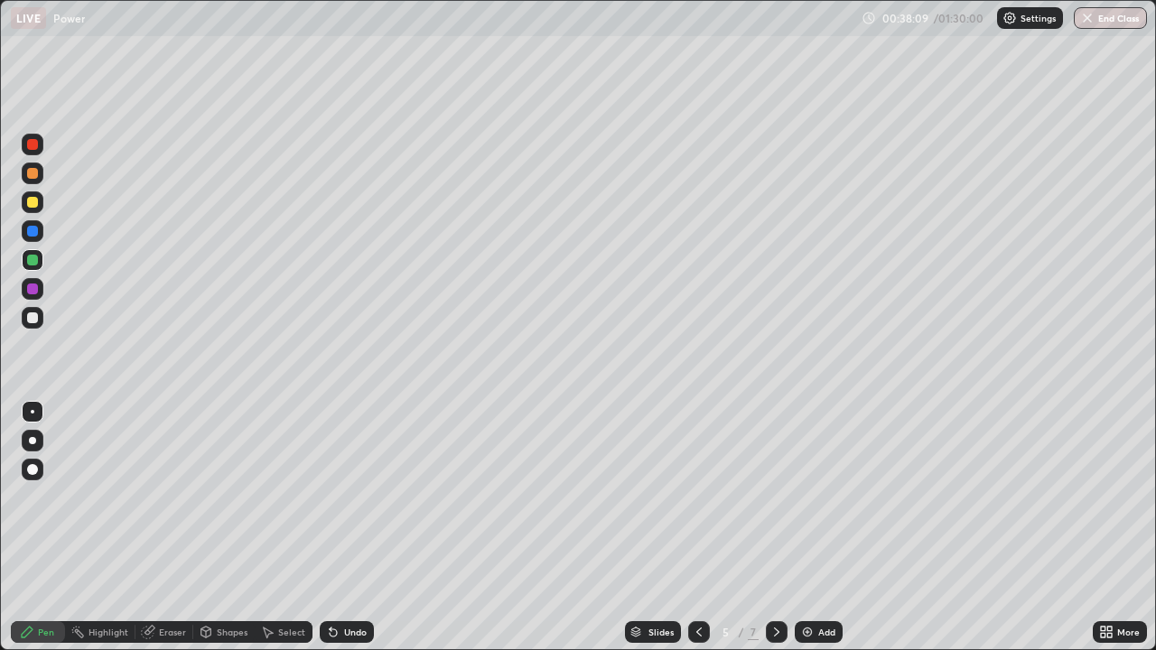
click at [350, 528] on div "Undo" at bounding box center [347, 633] width 54 height 22
click at [344, 528] on div "Undo" at bounding box center [355, 632] width 23 height 9
click at [772, 528] on icon at bounding box center [777, 632] width 14 height 14
click at [775, 528] on icon at bounding box center [777, 632] width 14 height 14
click at [695, 528] on icon at bounding box center [699, 632] width 14 height 14
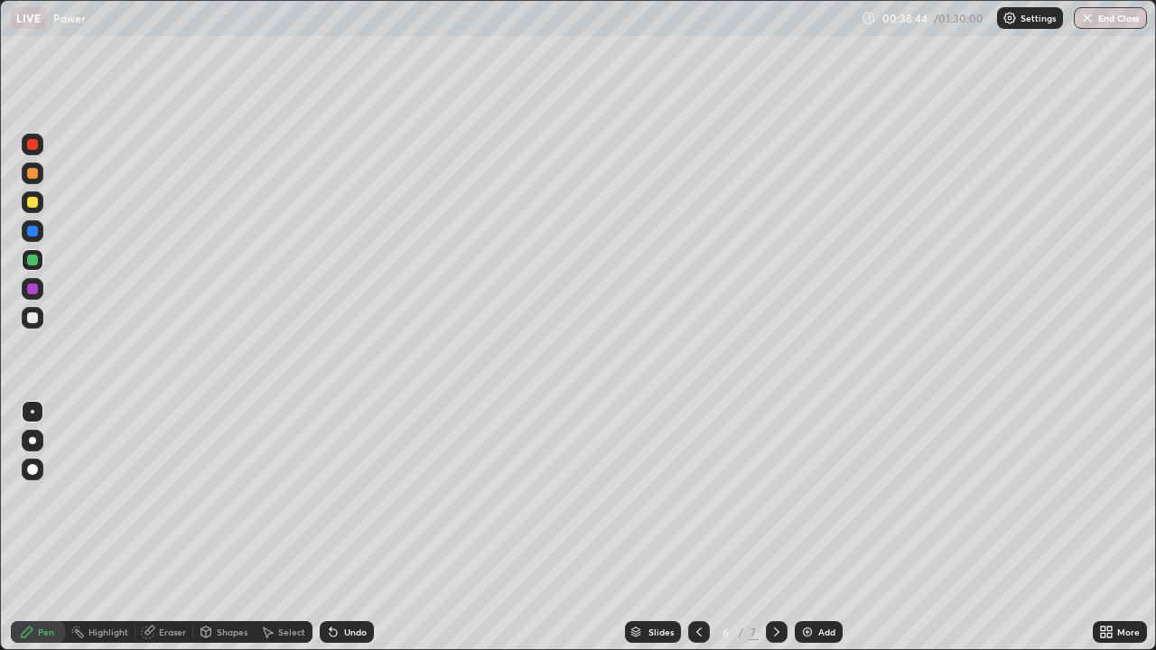
click at [696, 528] on icon at bounding box center [699, 632] width 14 height 14
click at [772, 528] on icon at bounding box center [777, 632] width 14 height 14
click at [775, 528] on icon at bounding box center [776, 632] width 5 height 9
click at [42, 322] on div at bounding box center [33, 318] width 22 height 22
click at [343, 528] on div "Undo" at bounding box center [347, 633] width 54 height 22
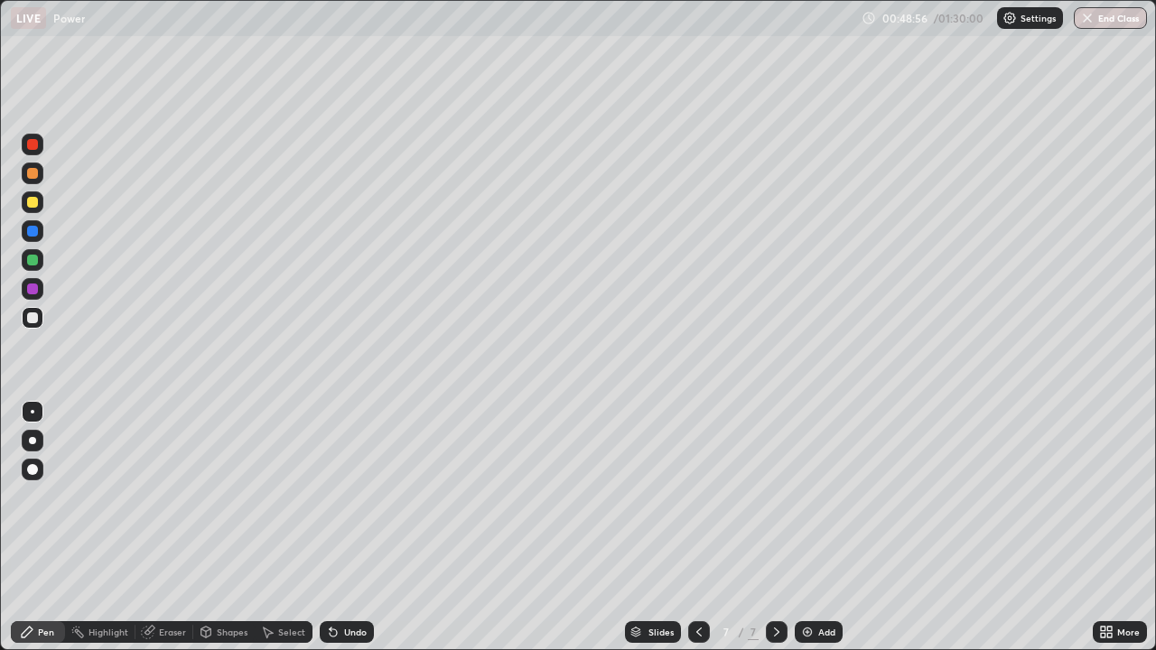
click at [346, 528] on div "Undo" at bounding box center [355, 632] width 23 height 9
click at [339, 528] on div "Undo" at bounding box center [347, 633] width 54 height 22
click at [697, 528] on icon at bounding box center [699, 632] width 14 height 14
click at [698, 528] on icon at bounding box center [699, 632] width 14 height 14
click at [777, 528] on div at bounding box center [777, 633] width 22 height 22
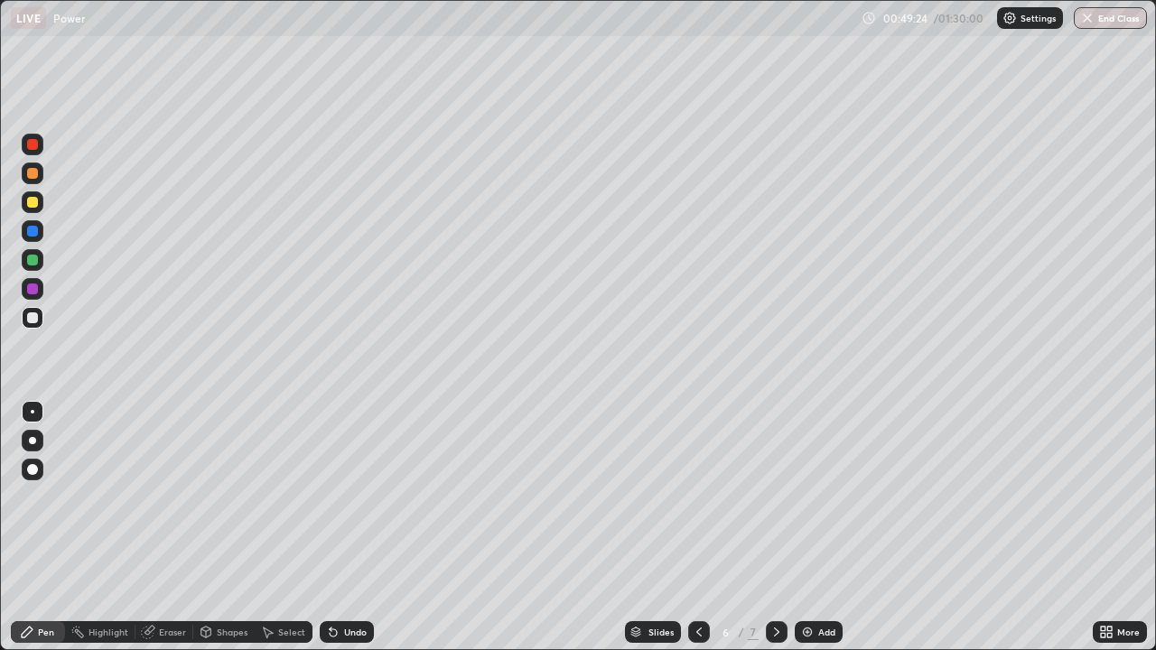
click at [780, 528] on div at bounding box center [777, 633] width 22 height 22
click at [33, 289] on div at bounding box center [32, 289] width 11 height 11
click at [696, 528] on icon at bounding box center [699, 632] width 14 height 14
click at [693, 528] on icon at bounding box center [699, 632] width 14 height 14
click at [777, 528] on icon at bounding box center [777, 632] width 14 height 14
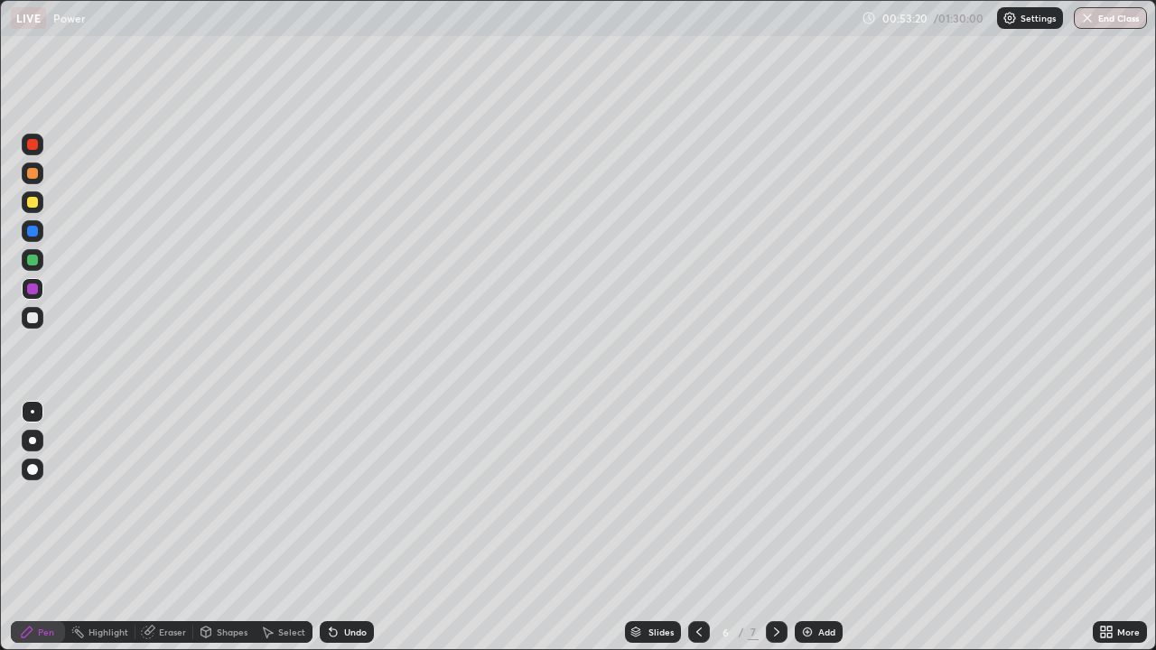
click at [779, 528] on div at bounding box center [777, 632] width 22 height 36
click at [773, 528] on div at bounding box center [777, 633] width 22 height 22
click at [802, 528] on img at bounding box center [807, 632] width 14 height 14
click at [42, 324] on div at bounding box center [33, 318] width 22 height 22
click at [40, 205] on div at bounding box center [33, 203] width 22 height 22
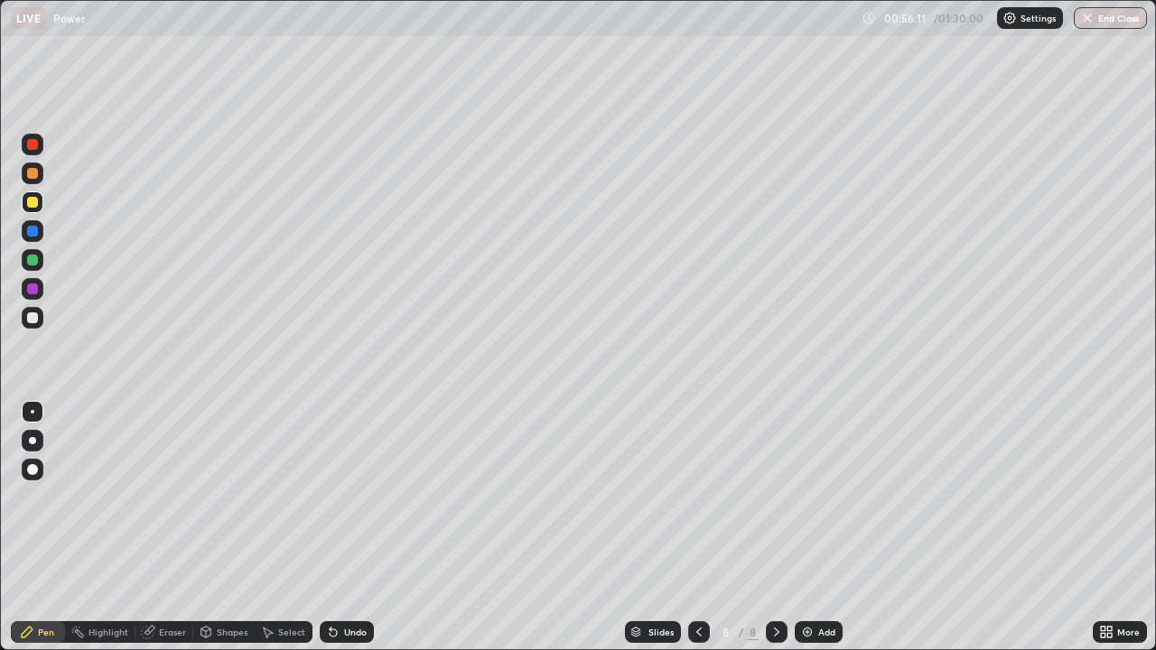
click at [334, 528] on icon at bounding box center [333, 632] width 14 height 14
click at [331, 528] on icon at bounding box center [333, 633] width 7 height 7
click at [338, 528] on div "Undo" at bounding box center [347, 633] width 54 height 22
click at [336, 528] on icon at bounding box center [333, 632] width 14 height 14
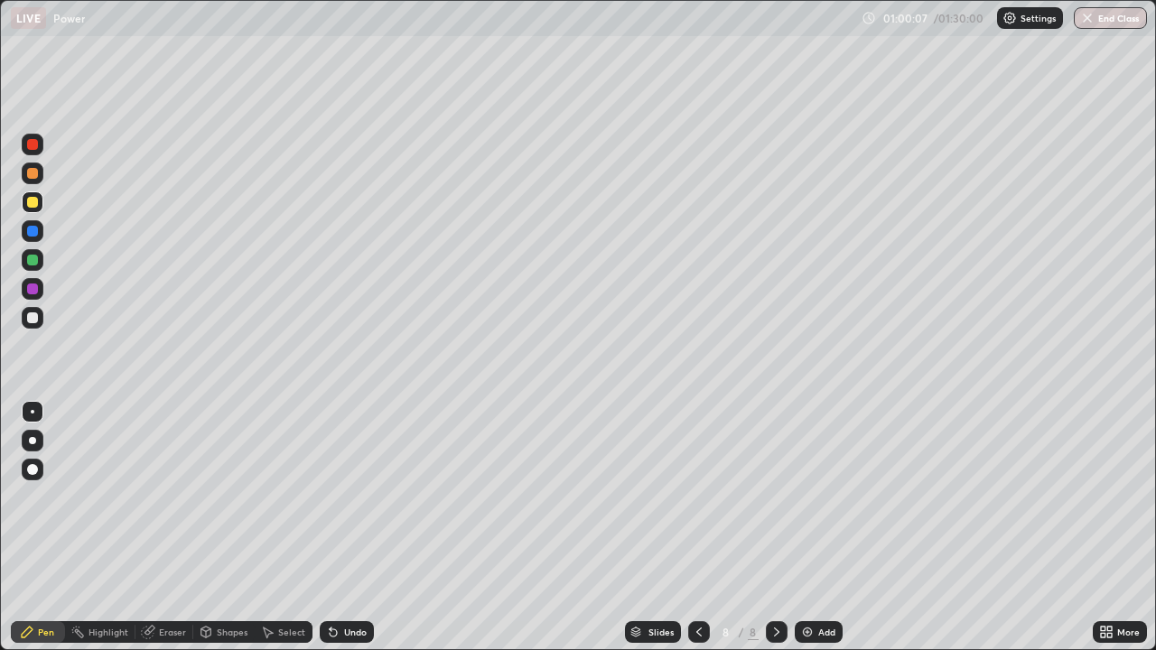
click at [39, 316] on div at bounding box center [33, 318] width 22 height 22
click at [33, 173] on div at bounding box center [32, 173] width 11 height 11
click at [43, 318] on div at bounding box center [32, 318] width 29 height 29
click at [348, 528] on div "Undo" at bounding box center [347, 633] width 54 height 22
click at [774, 528] on icon at bounding box center [776, 632] width 5 height 9
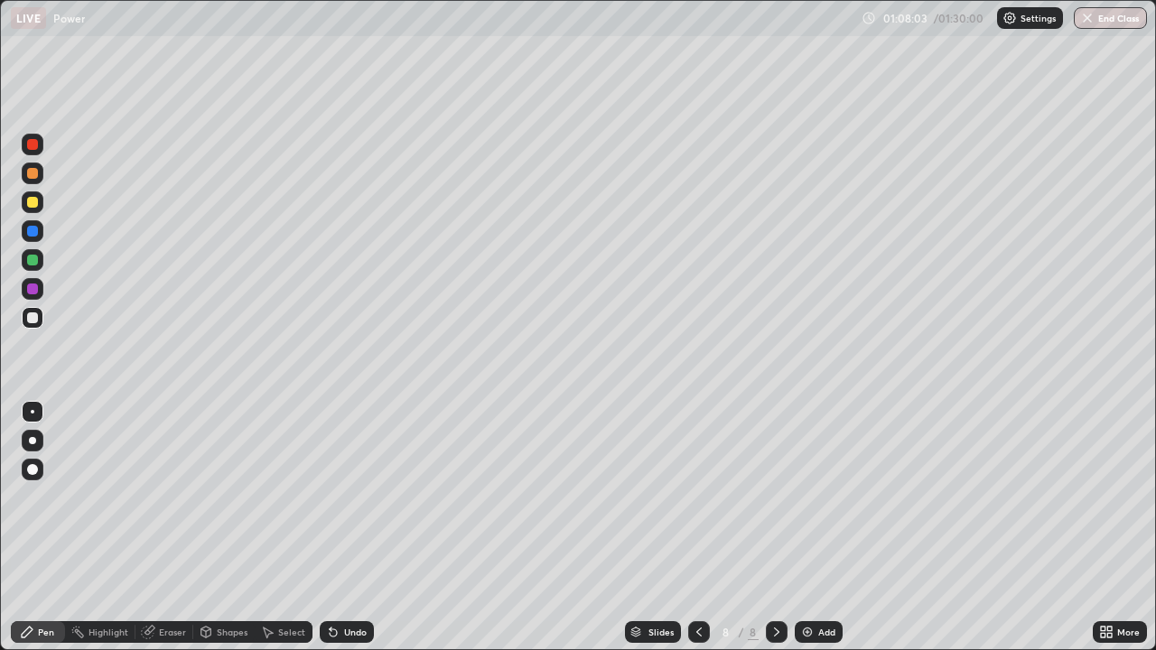
click at [807, 528] on img at bounding box center [807, 632] width 14 height 14
click at [31, 255] on div at bounding box center [32, 260] width 11 height 11
click at [691, 528] on div at bounding box center [699, 633] width 22 height 22
click at [39, 287] on div at bounding box center [33, 289] width 22 height 22
click at [766, 528] on div at bounding box center [777, 633] width 22 height 22
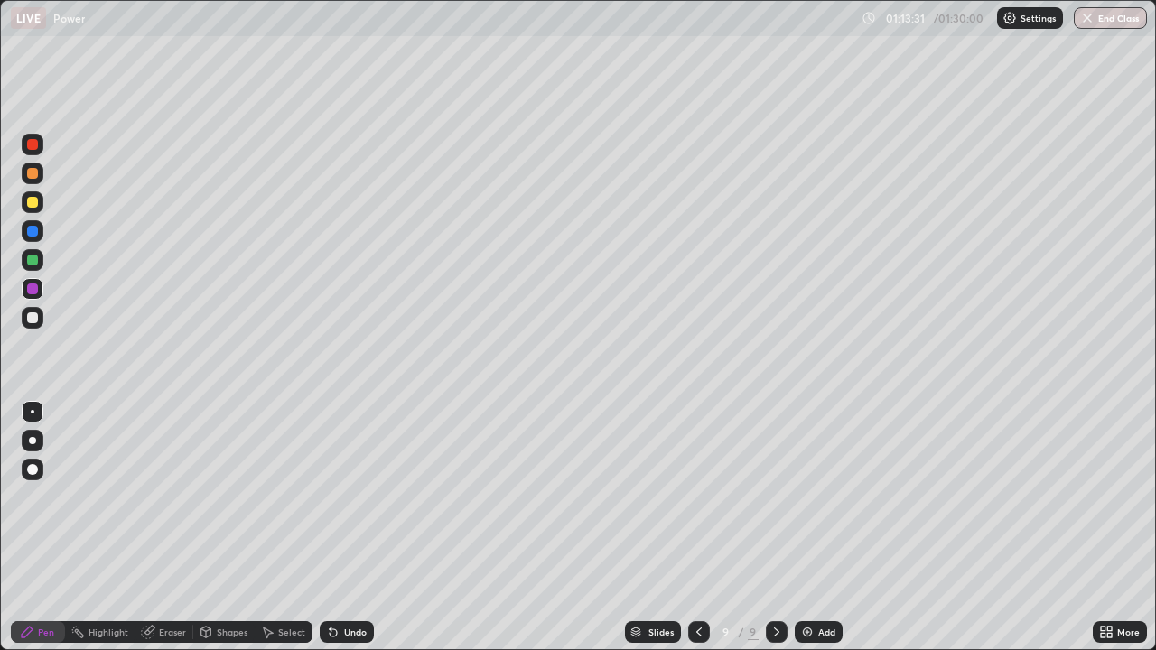
click at [39, 202] on div at bounding box center [33, 203] width 22 height 22
click at [40, 313] on div at bounding box center [33, 318] width 22 height 22
click at [39, 203] on div at bounding box center [33, 203] width 22 height 22
click at [766, 528] on div at bounding box center [777, 633] width 22 height 22
click at [805, 528] on img at bounding box center [807, 632] width 14 height 14
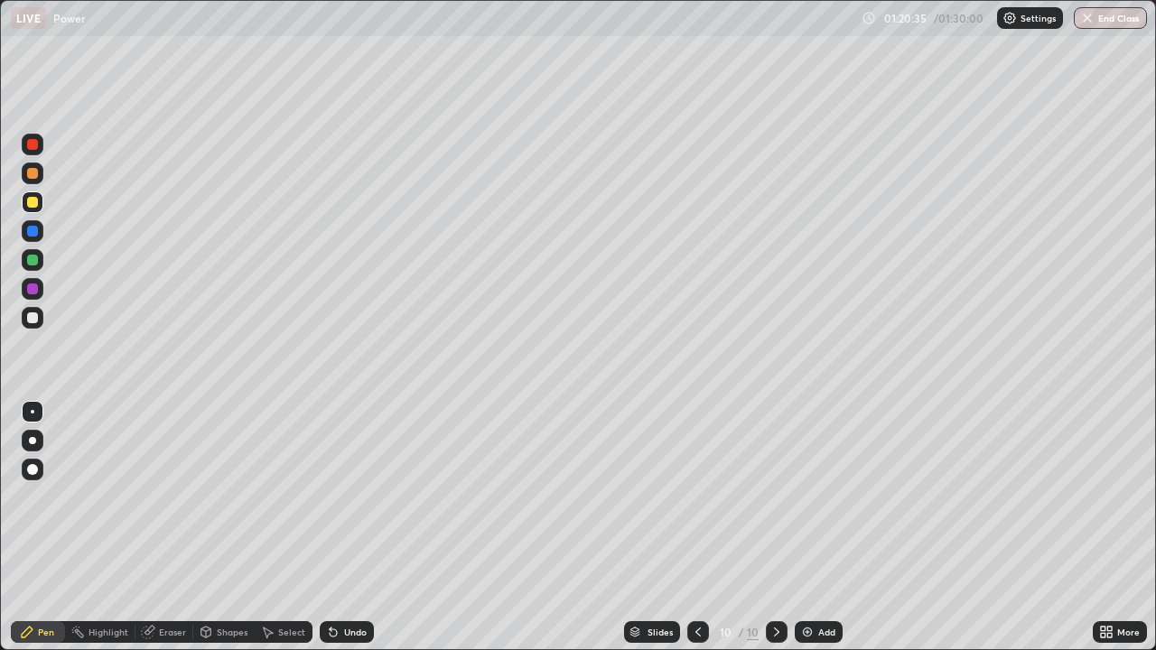
click at [41, 178] on div at bounding box center [33, 174] width 22 height 22
click at [212, 528] on div "Shapes" at bounding box center [223, 633] width 61 height 22
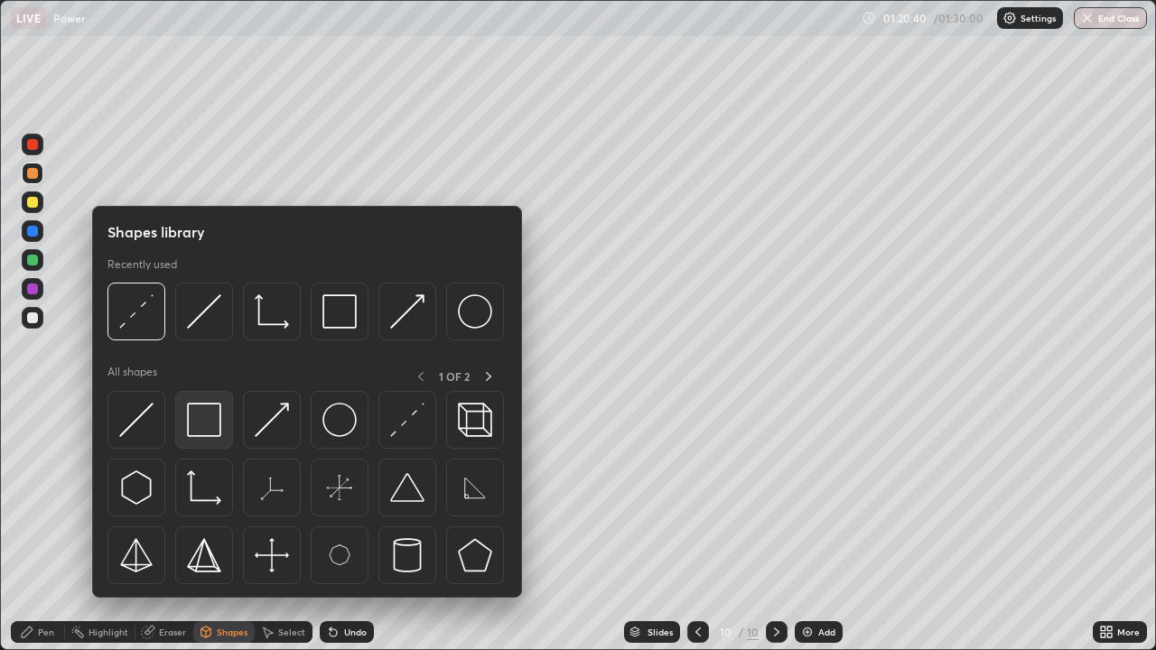
click at [214, 430] on img at bounding box center [204, 420] width 34 height 34
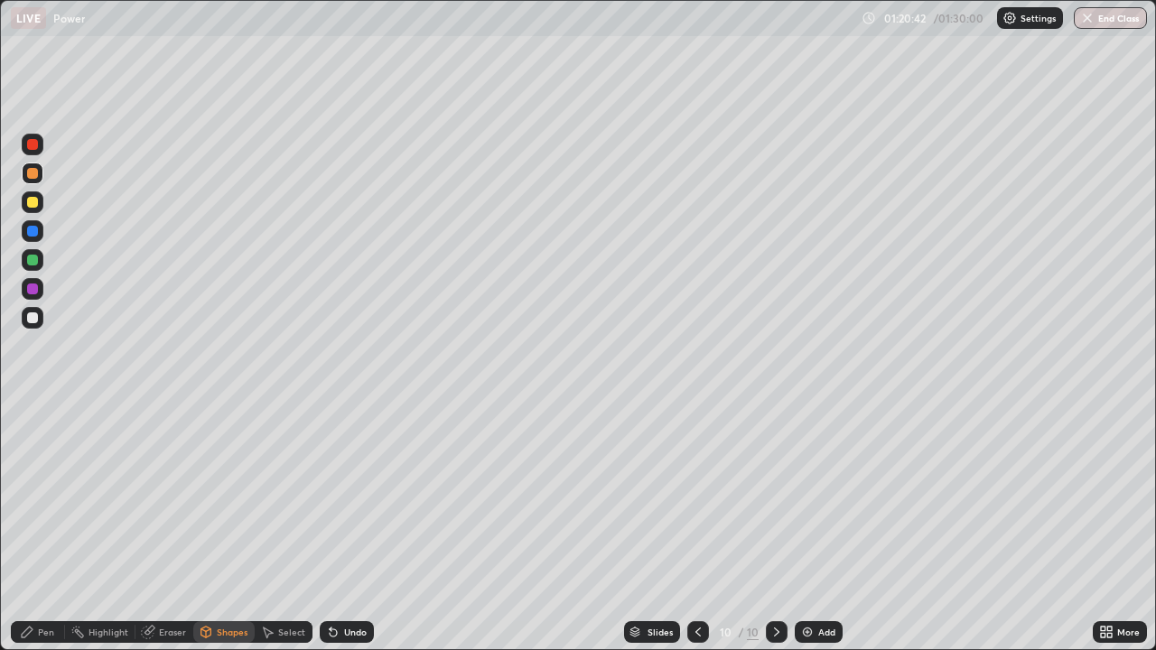
click at [41, 261] on div at bounding box center [33, 260] width 22 height 22
click at [32, 528] on icon at bounding box center [27, 632] width 11 height 11
click at [34, 177] on div at bounding box center [32, 173] width 11 height 11
click at [691, 528] on icon at bounding box center [698, 632] width 14 height 14
click at [698, 528] on icon at bounding box center [698, 632] width 14 height 14
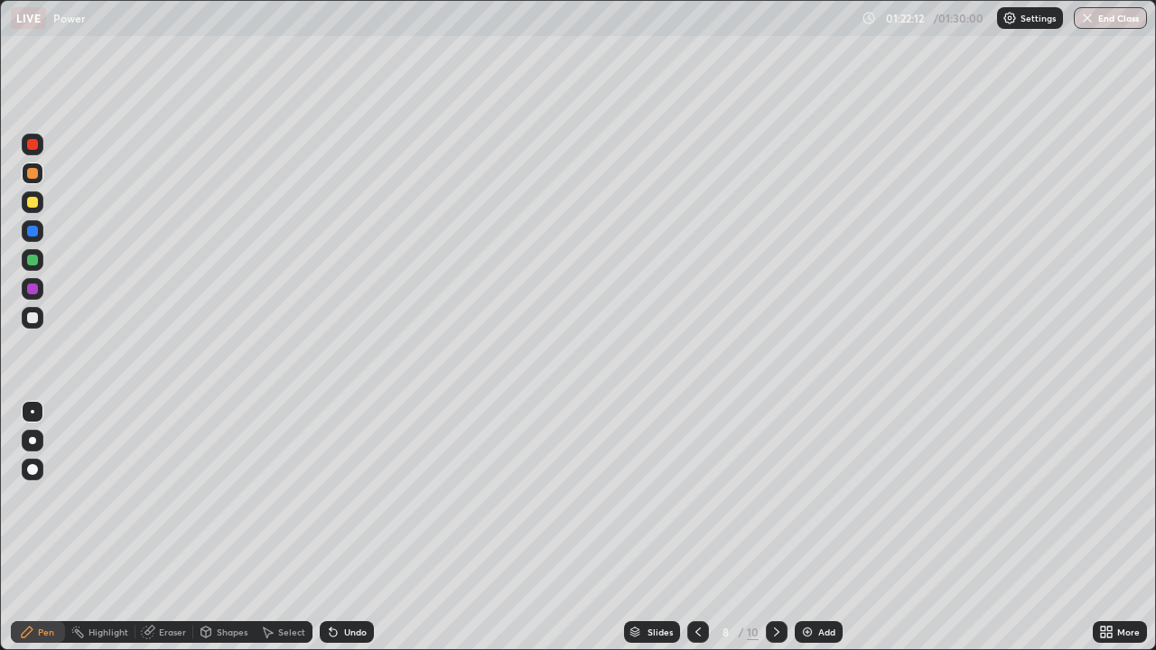
click at [697, 528] on icon at bounding box center [698, 632] width 14 height 14
click at [696, 528] on icon at bounding box center [698, 632] width 14 height 14
click at [699, 528] on icon at bounding box center [698, 632] width 14 height 14
click at [698, 528] on icon at bounding box center [698, 632] width 14 height 14
click at [700, 528] on div at bounding box center [698, 633] width 22 height 22
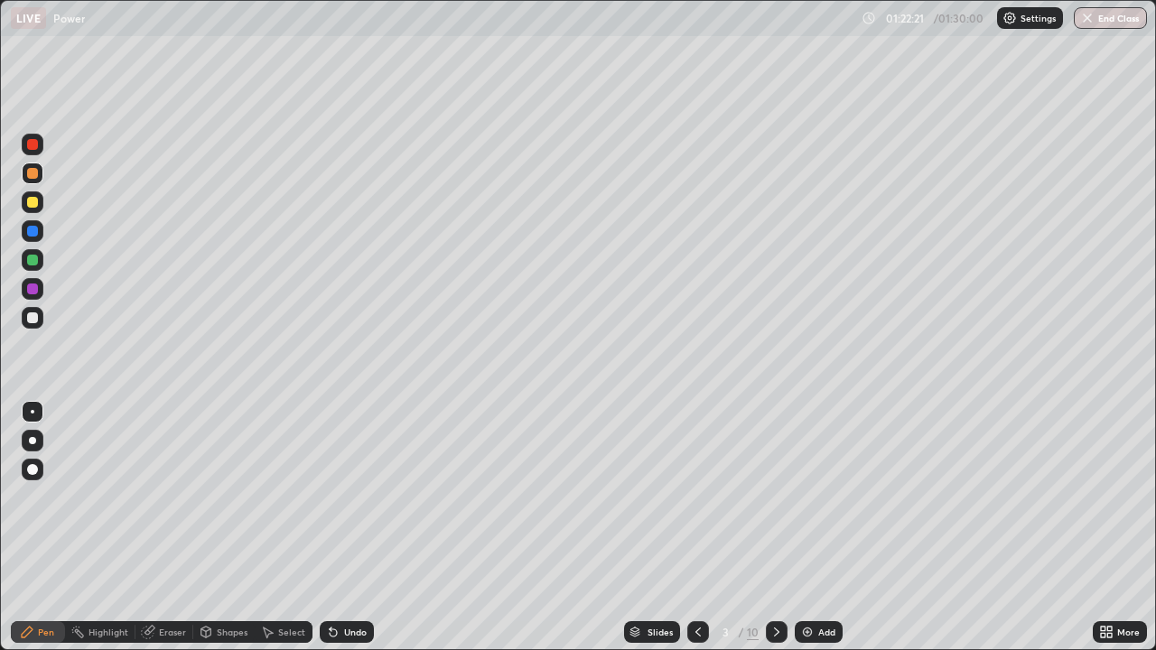
click at [777, 528] on icon at bounding box center [777, 632] width 14 height 14
click at [774, 528] on icon at bounding box center [776, 632] width 5 height 9
click at [775, 528] on icon at bounding box center [777, 632] width 14 height 14
click at [775, 528] on icon at bounding box center [776, 632] width 5 height 9
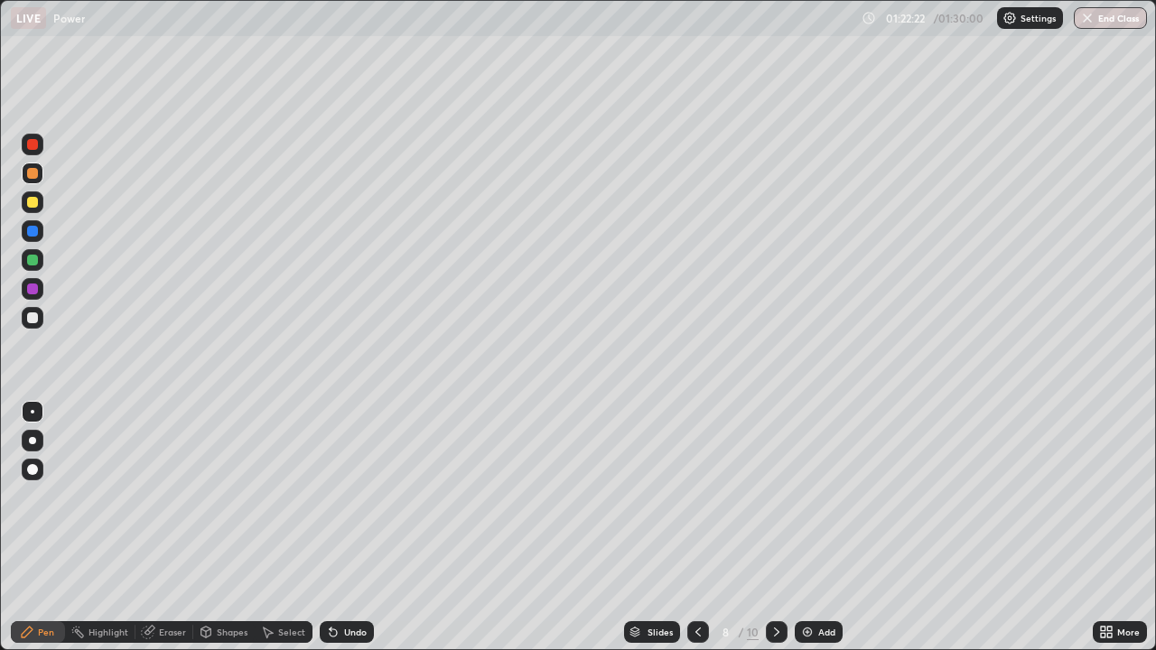
click at [774, 528] on icon at bounding box center [777, 632] width 14 height 14
click at [773, 528] on icon at bounding box center [777, 632] width 14 height 14
click at [1109, 528] on icon at bounding box center [1110, 635] width 5 height 5
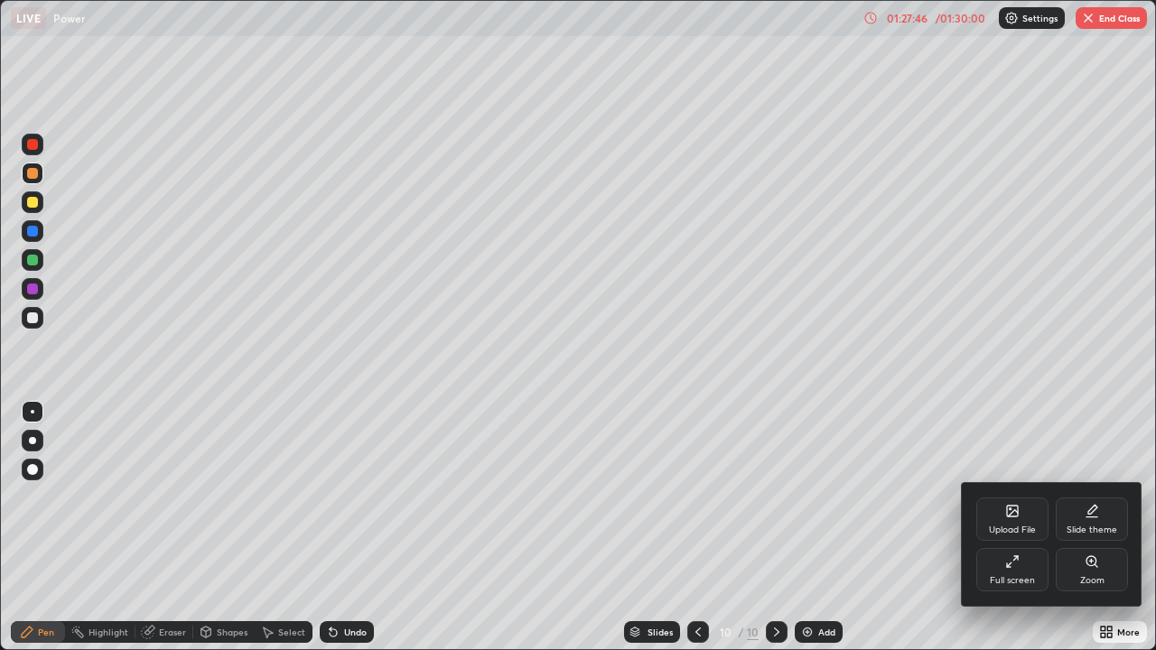
click at [1030, 528] on div "Full screen" at bounding box center [1013, 569] width 72 height 43
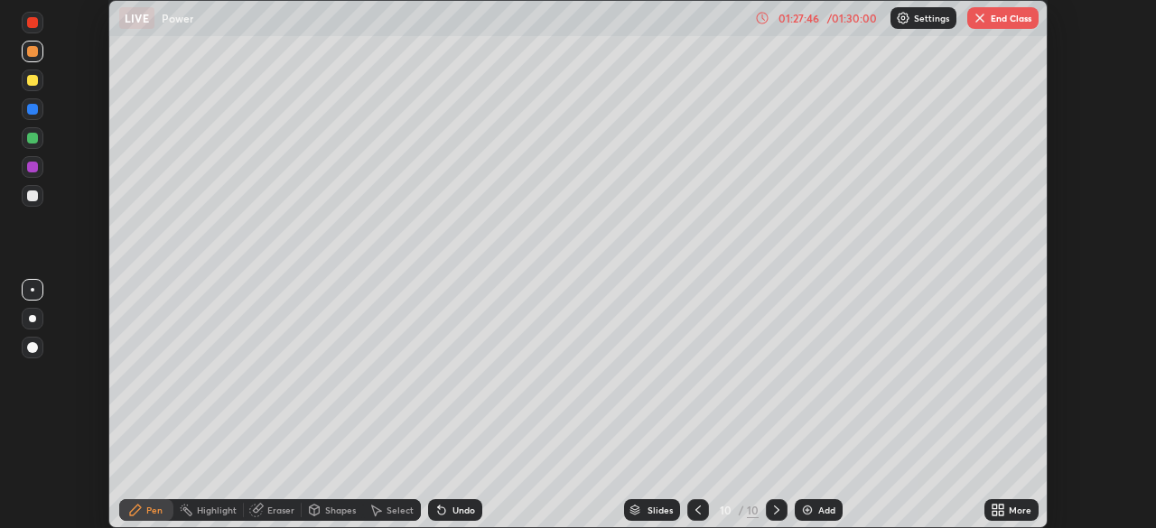
scroll to position [89812, 89184]
click at [1011, 22] on button "End Class" at bounding box center [1003, 18] width 71 height 22
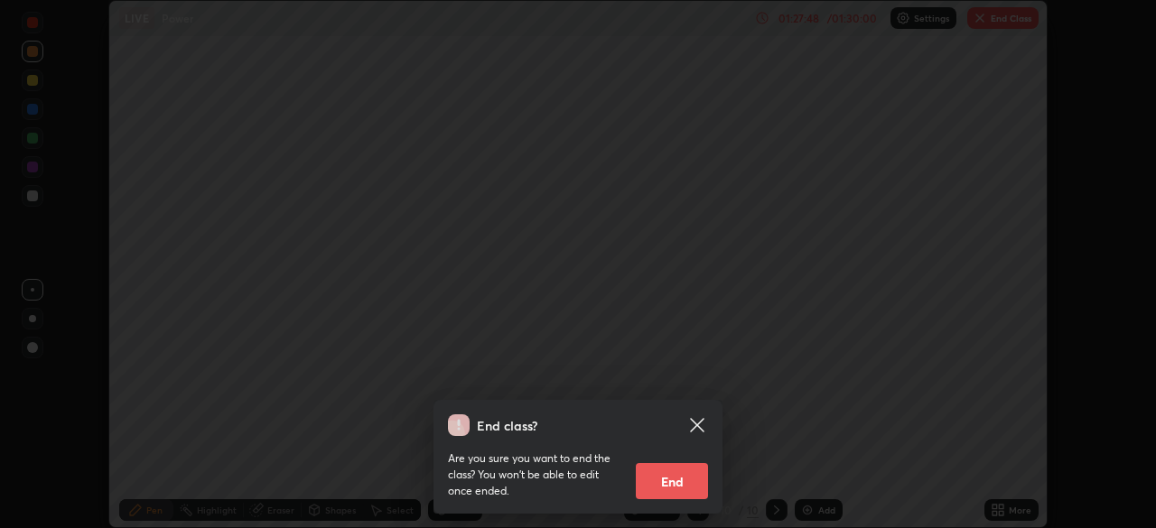
click at [677, 475] on button "End" at bounding box center [672, 481] width 72 height 36
